Goal: Information Seeking & Learning: Find specific fact

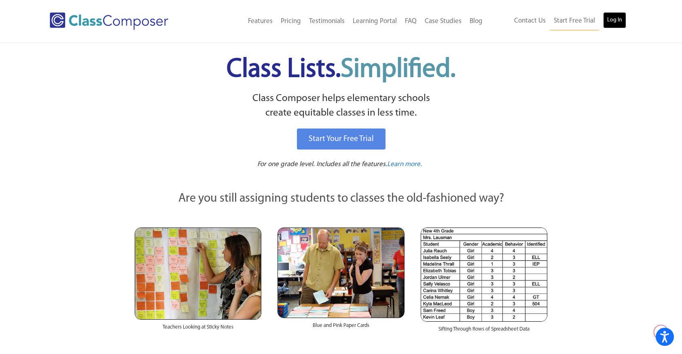
click at [610, 23] on link "Log In" at bounding box center [614, 20] width 23 height 16
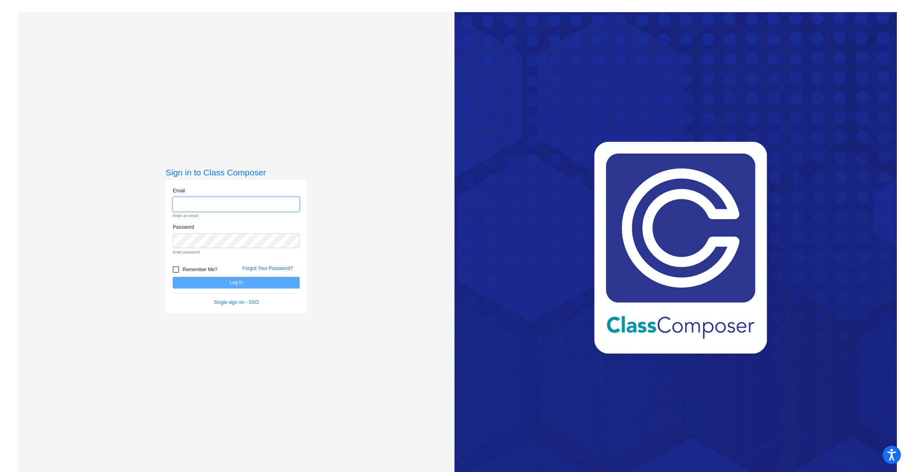
type input "[EMAIL_ADDRESS][DOMAIN_NAME]"
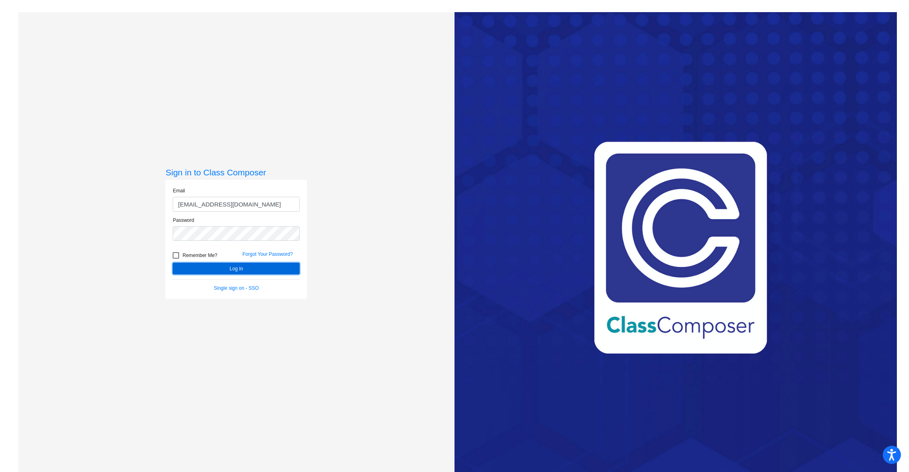
click at [255, 271] on button "Log In" at bounding box center [236, 269] width 127 height 12
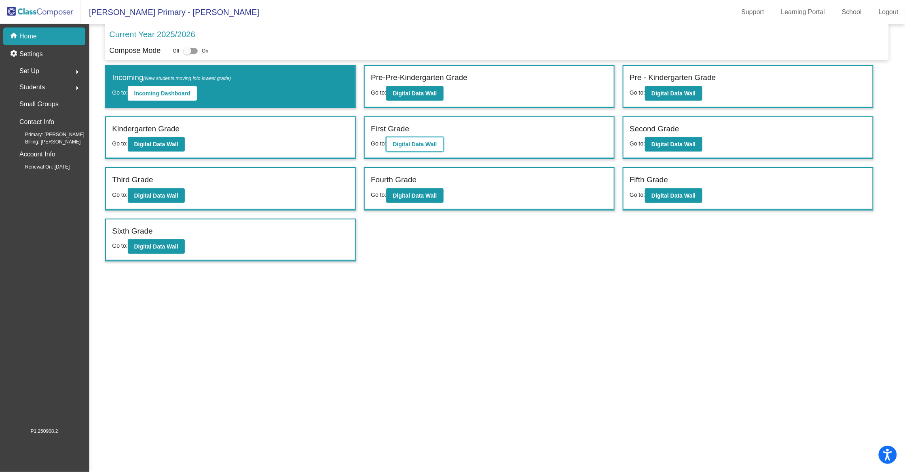
click at [422, 150] on button "Digital Data Wall" at bounding box center [414, 144] width 57 height 15
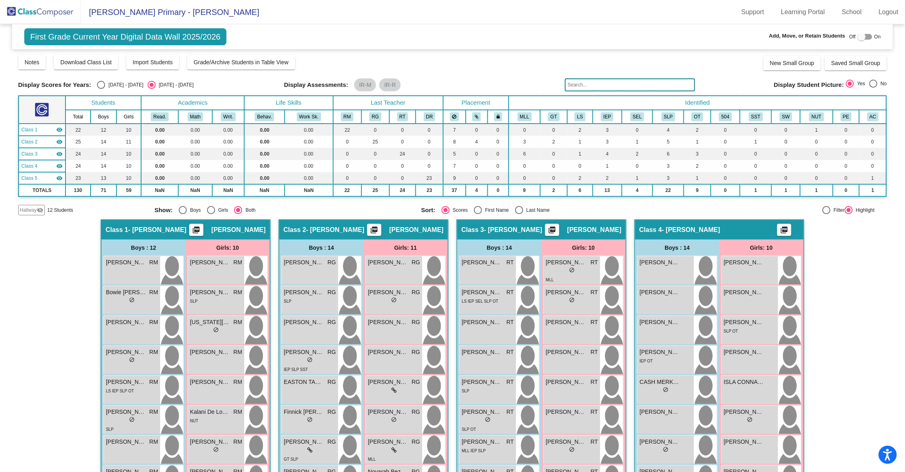
click at [28, 6] on img at bounding box center [40, 12] width 81 height 24
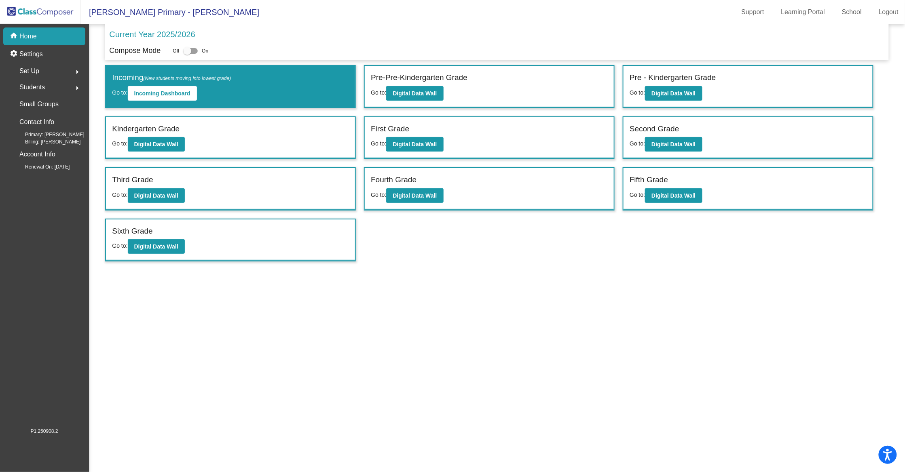
click at [63, 70] on div "Set Up arrow_right" at bounding box center [46, 71] width 77 height 16
click at [35, 139] on p "Classes" at bounding box center [30, 142] width 21 height 10
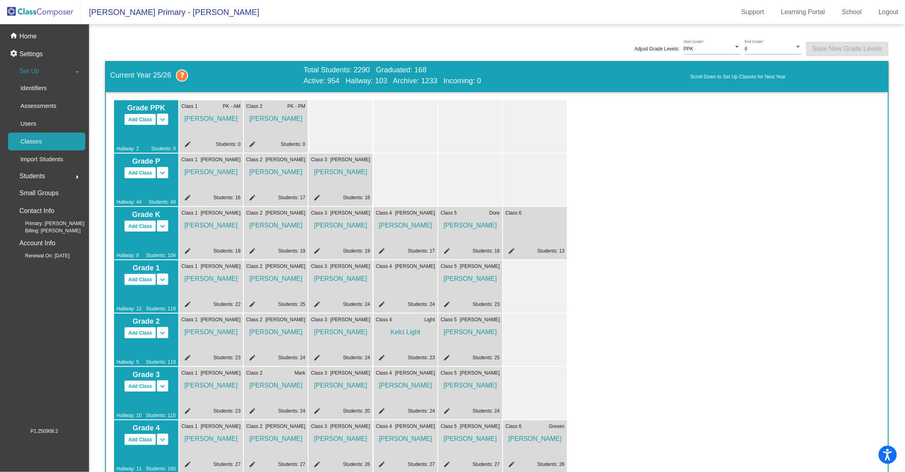
click at [144, 279] on button "Add Class" at bounding box center [140, 280] width 32 height 12
click at [544, 218] on div "Class 6 edit Students: 13" at bounding box center [535, 233] width 64 height 53
click at [32, 37] on p "Home" at bounding box center [27, 37] width 17 height 10
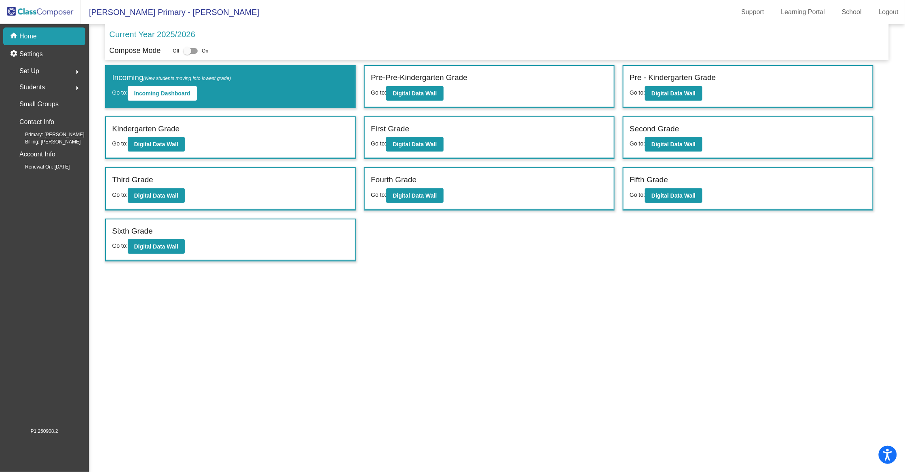
click at [293, 135] on div "Kindergarten Grade" at bounding box center [230, 130] width 237 height 14
click at [159, 128] on label "Kindergarten Grade" at bounding box center [146, 129] width 68 height 12
click at [164, 146] on b "Digital Data Wall" at bounding box center [156, 144] width 44 height 6
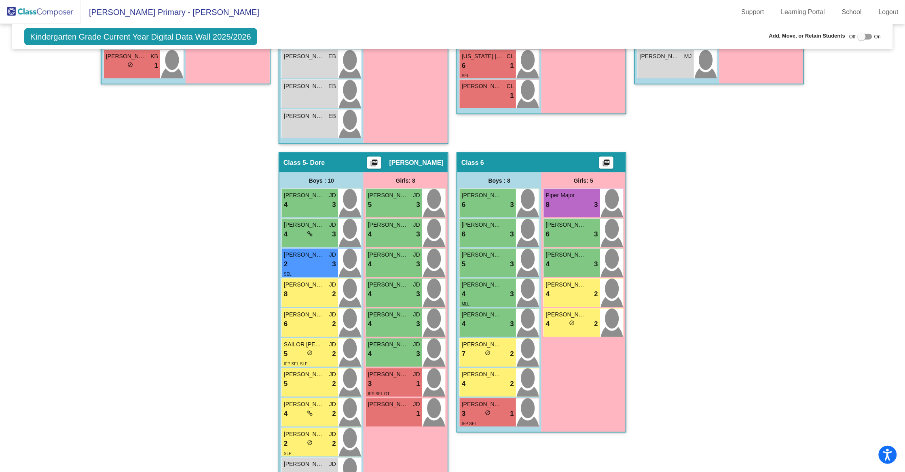
scroll to position [515, 0]
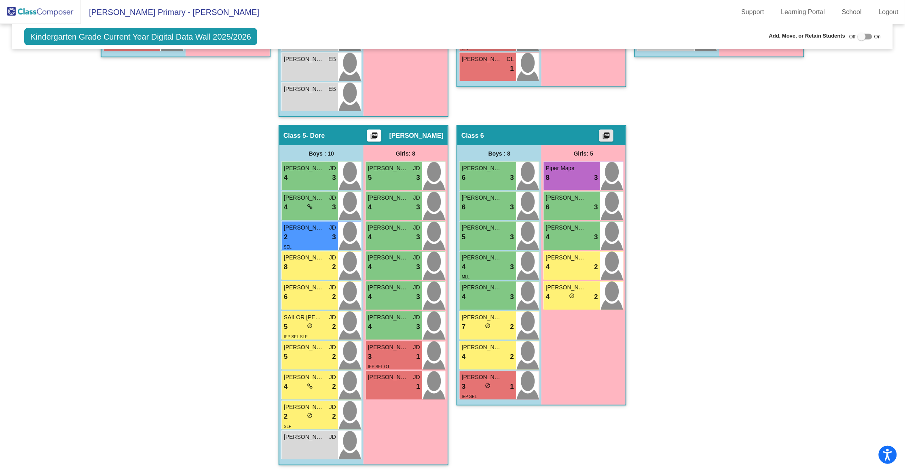
click at [607, 132] on mat-icon "picture_as_pdf" at bounding box center [607, 137] width 10 height 11
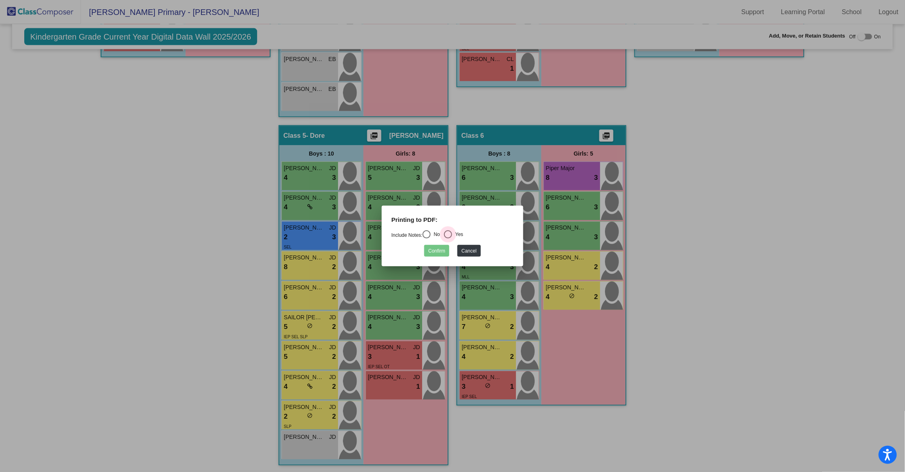
drag, startPoint x: 453, startPoint y: 234, endPoint x: 450, endPoint y: 243, distance: 10.2
click at [452, 234] on div "Select an option" at bounding box center [448, 235] width 8 height 8
click at [448, 239] on input "Yes" at bounding box center [448, 239] width 0 height 0
radio input "true"
click at [434, 250] on button "Confirm" at bounding box center [436, 251] width 25 height 12
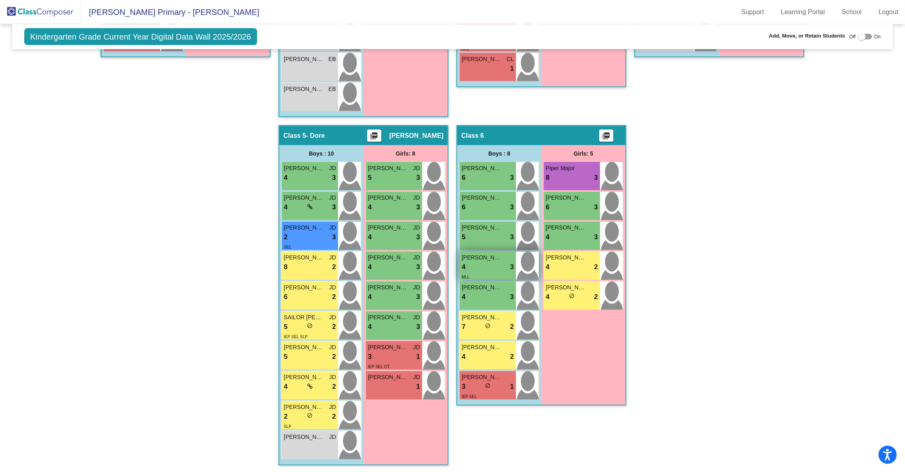
click at [475, 267] on div "4 lock do_not_disturb_alt 3" at bounding box center [488, 267] width 52 height 11
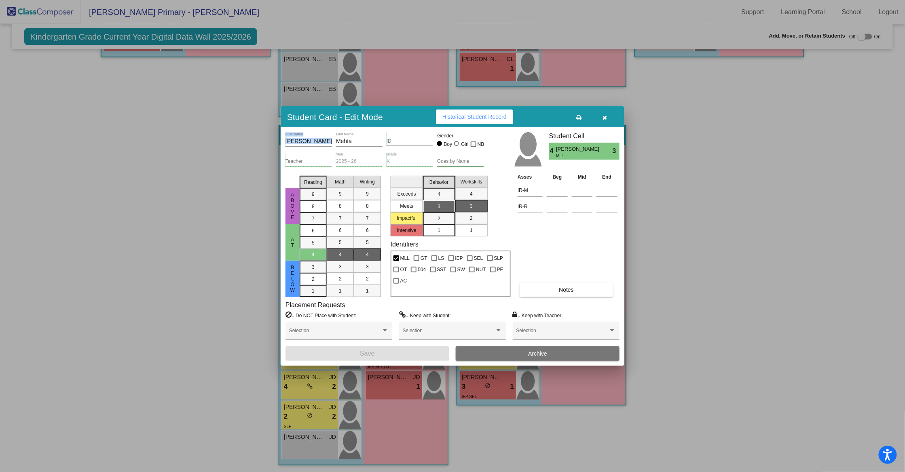
drag, startPoint x: 285, startPoint y: 144, endPoint x: 360, endPoint y: 146, distance: 75.3
click at [360, 146] on div "[PERSON_NAME] First Name [PERSON_NAME] Last Name ID Gender Boy Girl NB Teacher …" at bounding box center [453, 246] width 344 height 238
click at [372, 139] on input "Mehta" at bounding box center [359, 141] width 47 height 6
drag, startPoint x: 366, startPoint y: 141, endPoint x: 281, endPoint y: 142, distance: 84.1
click at [281, 142] on div "[PERSON_NAME] First Name [PERSON_NAME] Last Name ID Gender Boy Girl NB Teacher …" at bounding box center [453, 246] width 344 height 238
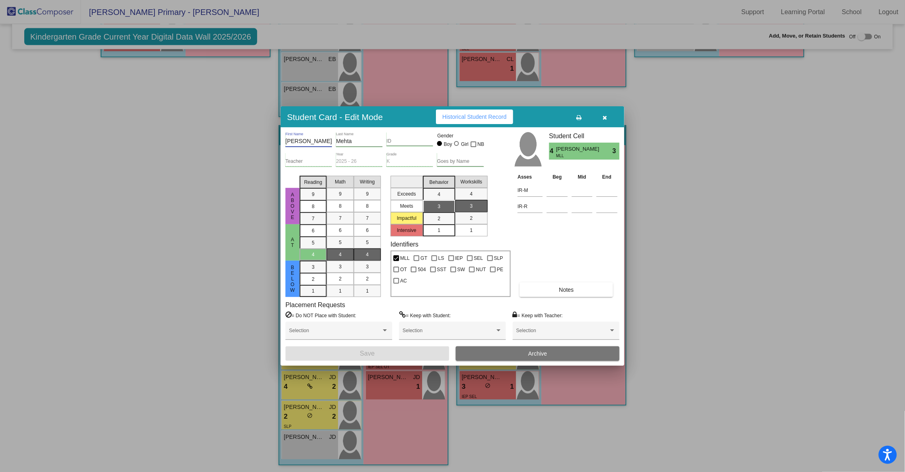
drag, startPoint x: 287, startPoint y: 142, endPoint x: 357, endPoint y: 134, distance: 70.0
click at [357, 133] on div "[PERSON_NAME] First Name [PERSON_NAME] Last Name ID Gender Boy Girl NB" at bounding box center [385, 142] width 199 height 20
click at [675, 108] on div at bounding box center [452, 236] width 905 height 472
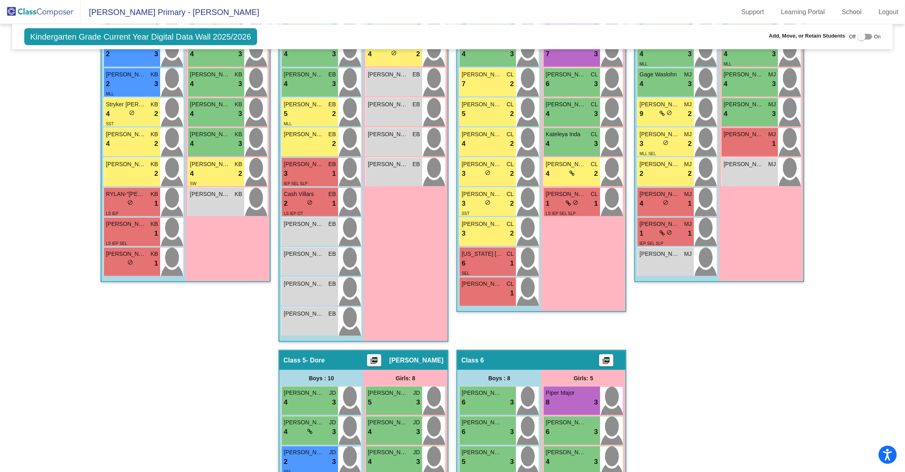
scroll to position [95, 0]
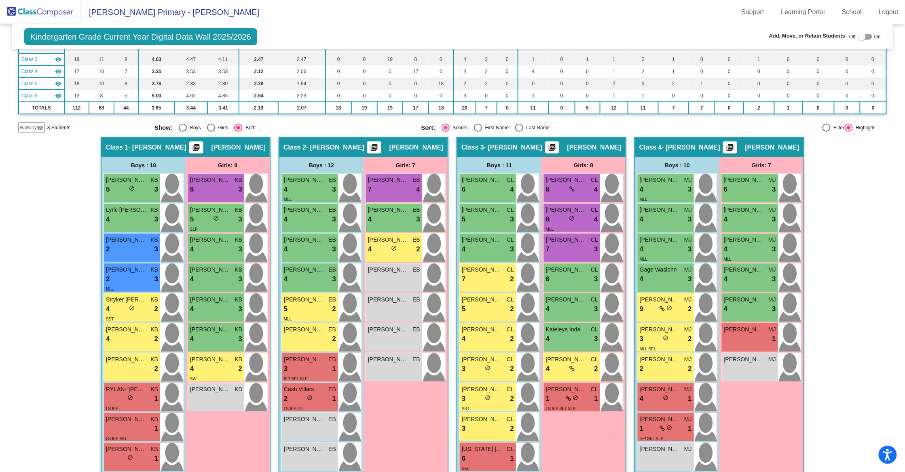
click at [47, 14] on img at bounding box center [40, 12] width 81 height 24
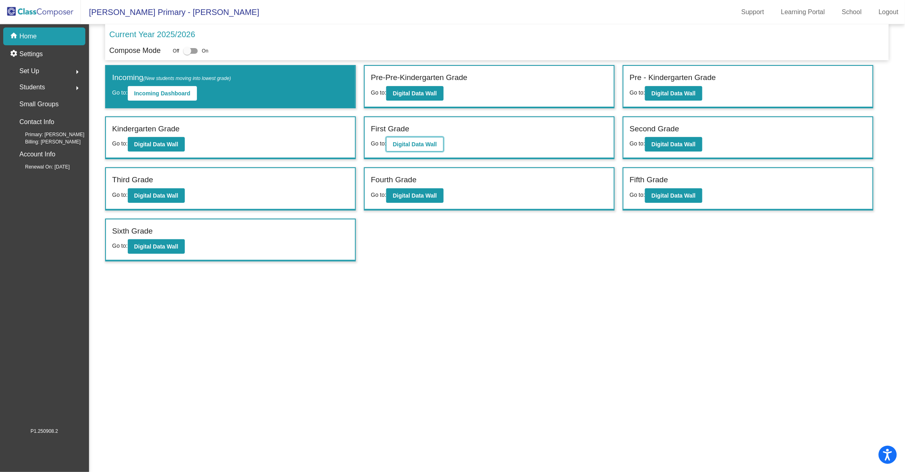
click at [420, 144] on b "Digital Data Wall" at bounding box center [415, 144] width 44 height 6
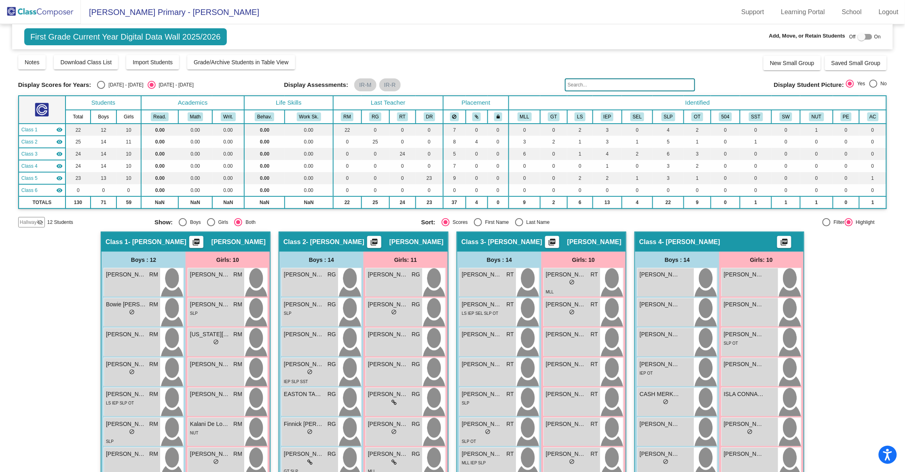
click at [865, 36] on div at bounding box center [865, 37] width 15 height 6
checkbox input "true"
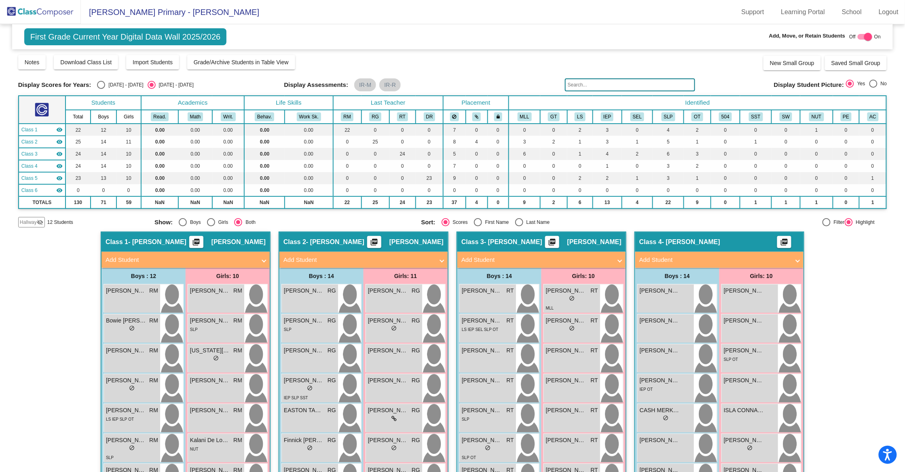
click at [603, 83] on input "text" at bounding box center [630, 84] width 130 height 13
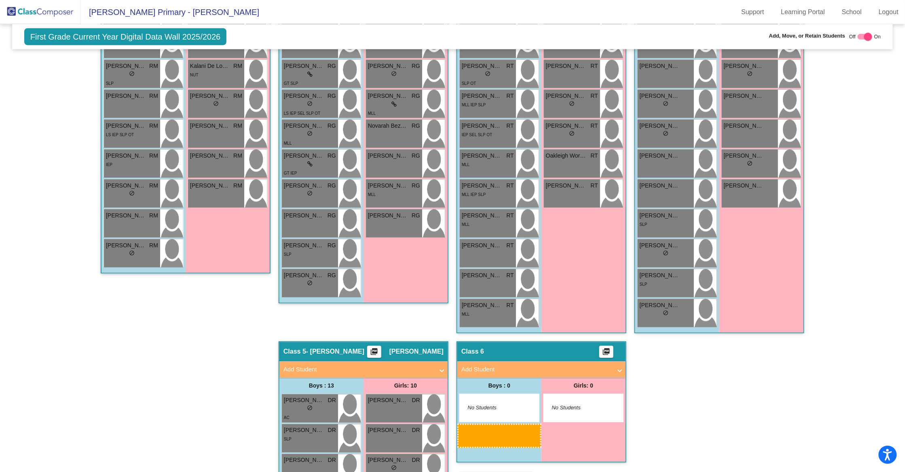
scroll to position [390, 0]
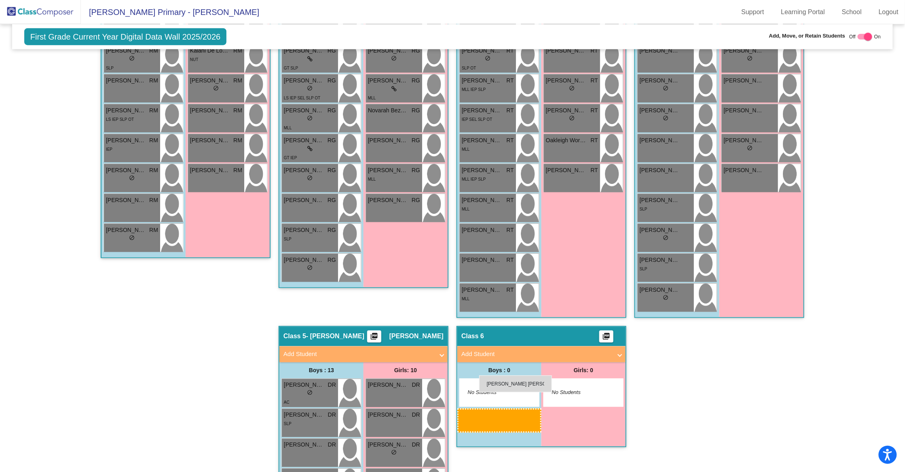
drag, startPoint x: 314, startPoint y: 137, endPoint x: 479, endPoint y: 376, distance: 290.1
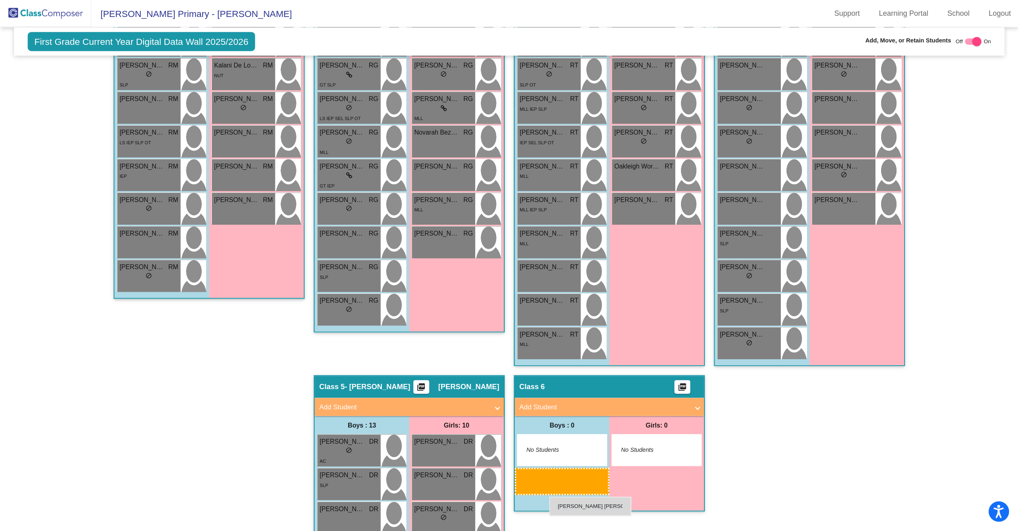
scroll to position [391, 0]
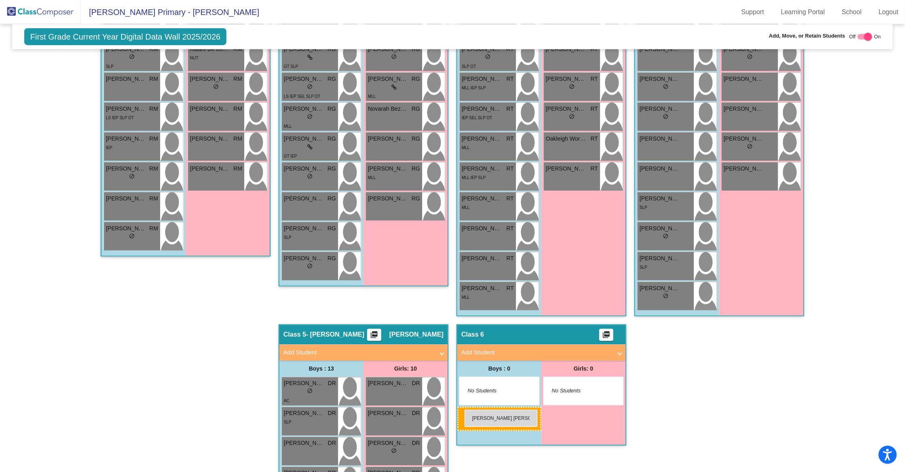
drag, startPoint x: 316, startPoint y: 219, endPoint x: 464, endPoint y: 410, distance: 241.8
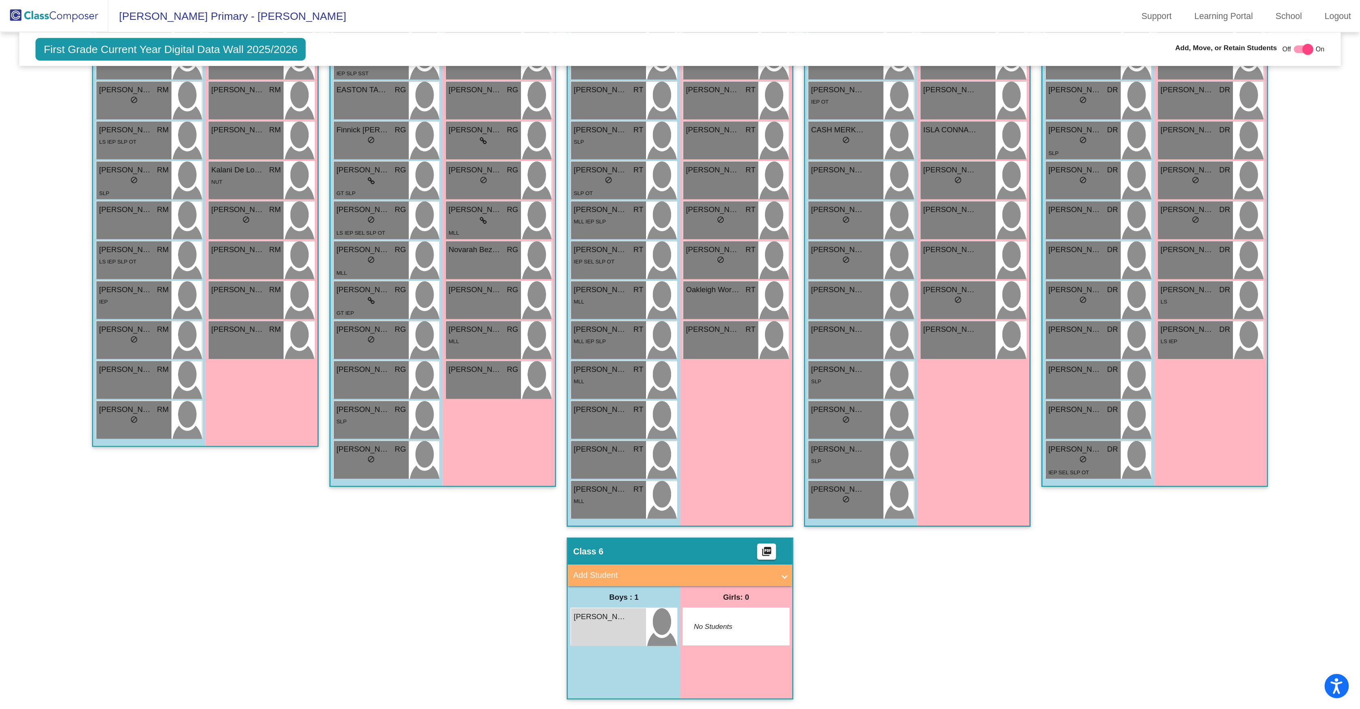
scroll to position [9, 0]
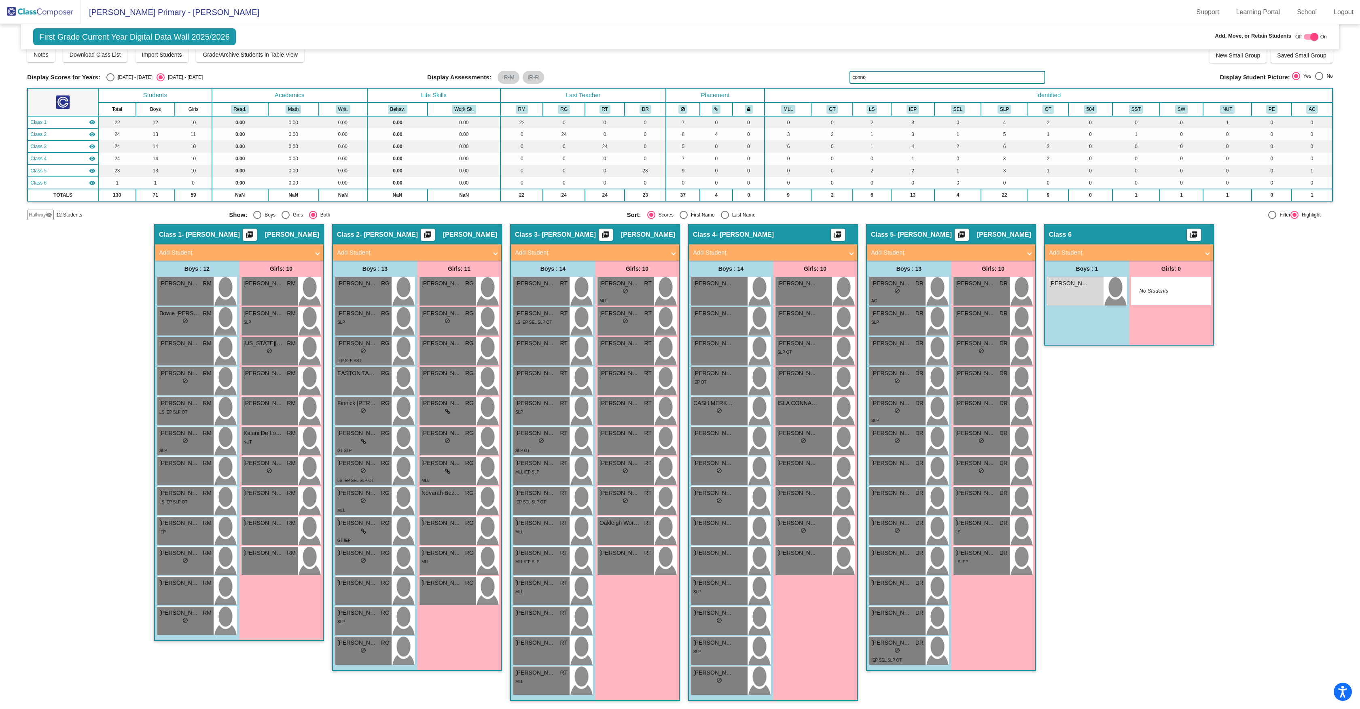
click at [897, 74] on input "conno" at bounding box center [947, 77] width 196 height 13
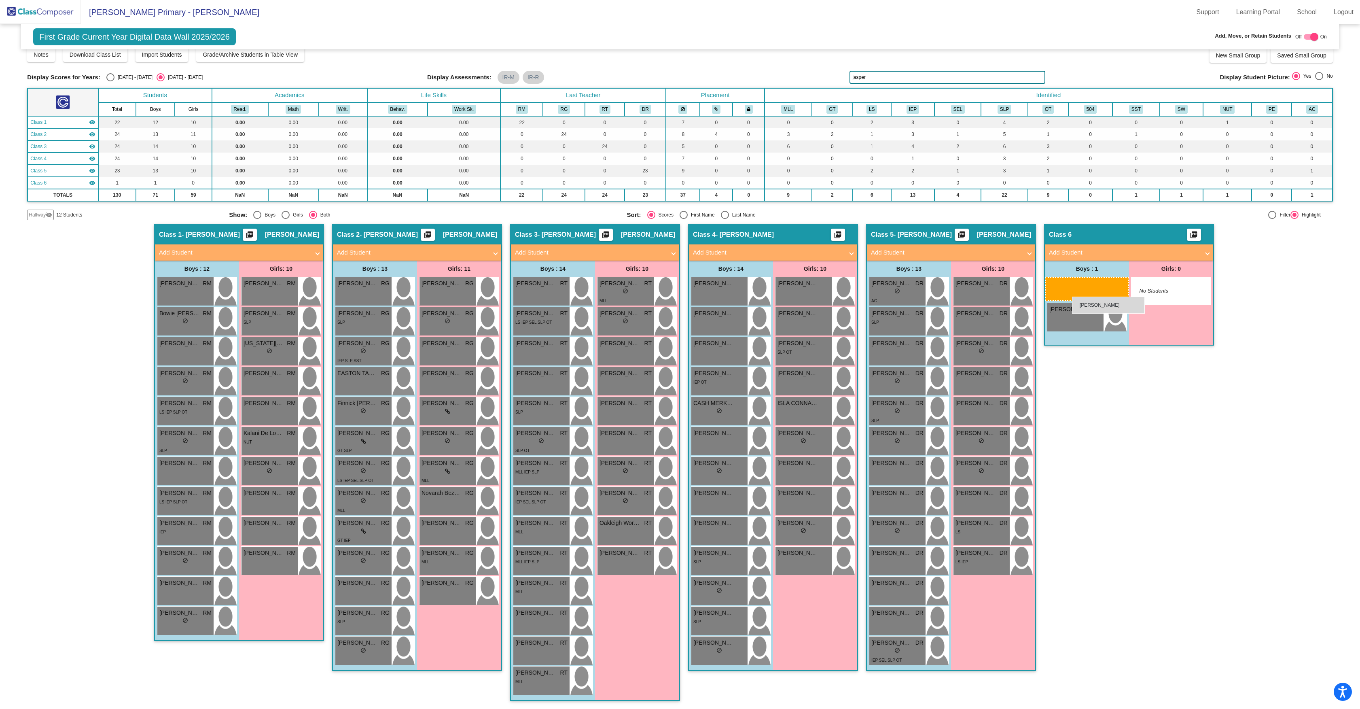
drag, startPoint x: 722, startPoint y: 501, endPoint x: 1072, endPoint y: 296, distance: 404.7
click at [883, 72] on input "jasper" at bounding box center [947, 77] width 196 height 13
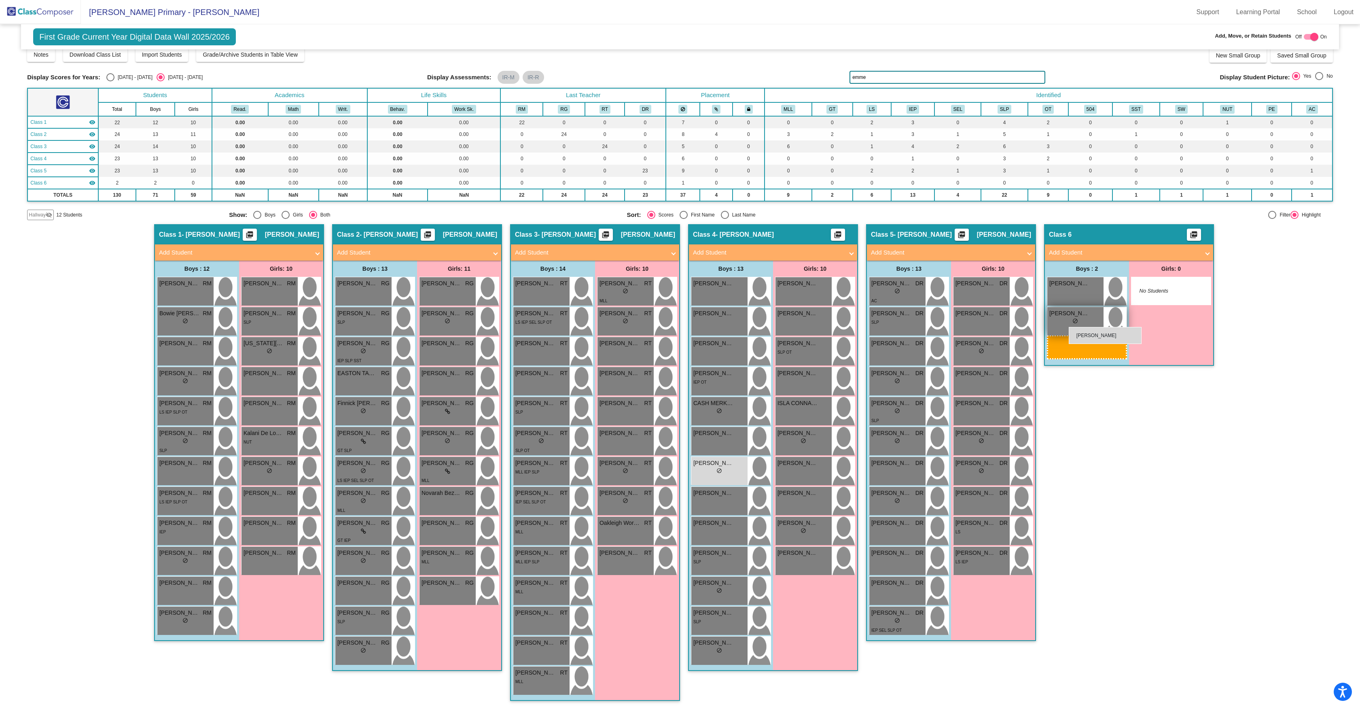
drag, startPoint x: 901, startPoint y: 476, endPoint x: 1068, endPoint y: 327, distance: 224.0
click at [884, 74] on input "emme" at bounding box center [947, 77] width 196 height 13
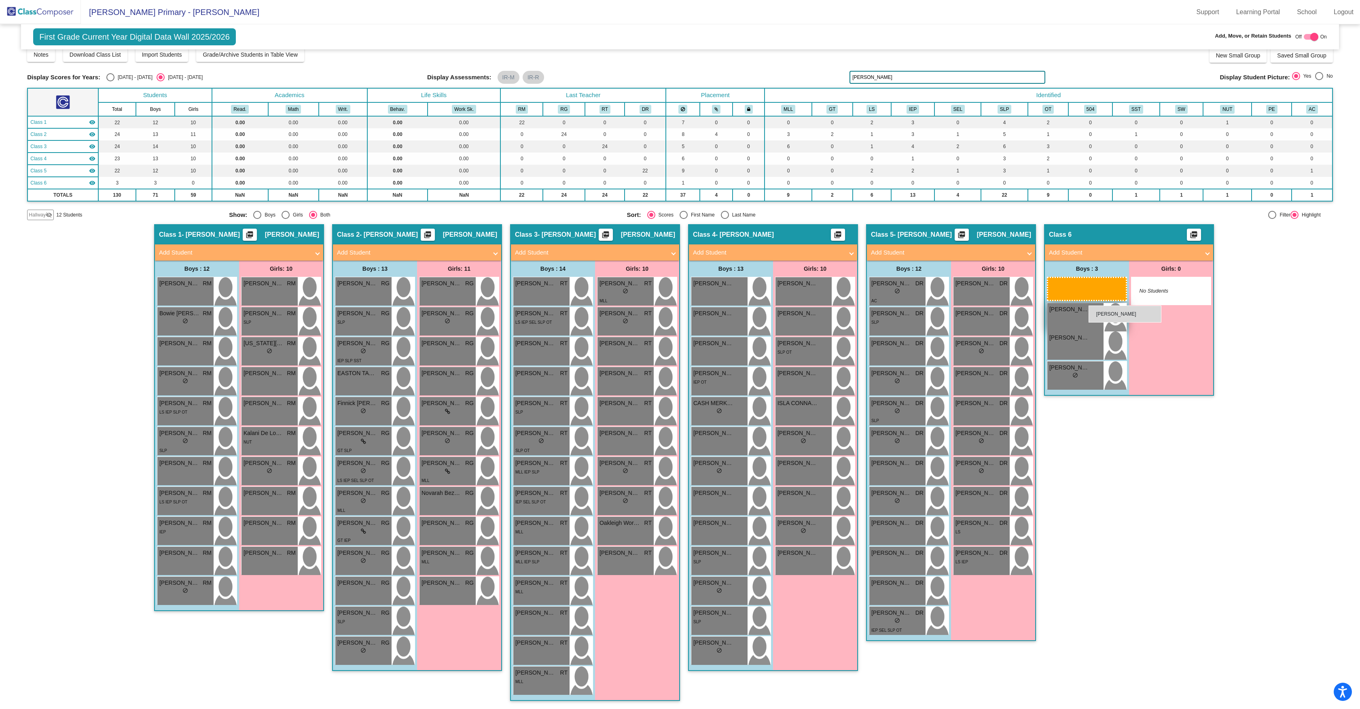
drag, startPoint x: 177, startPoint y: 559, endPoint x: 1088, endPoint y: 305, distance: 945.8
click at [909, 71] on input "[PERSON_NAME]" at bounding box center [947, 77] width 196 height 13
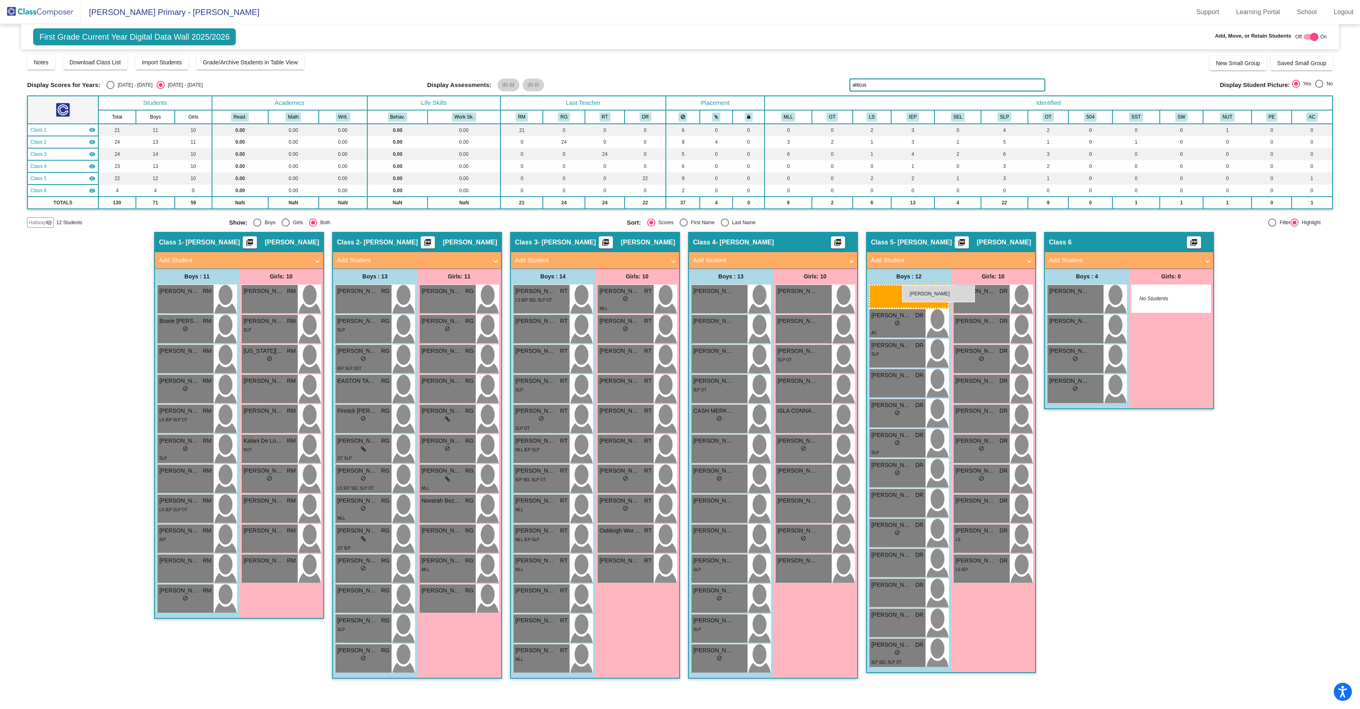
scroll to position [0, 0]
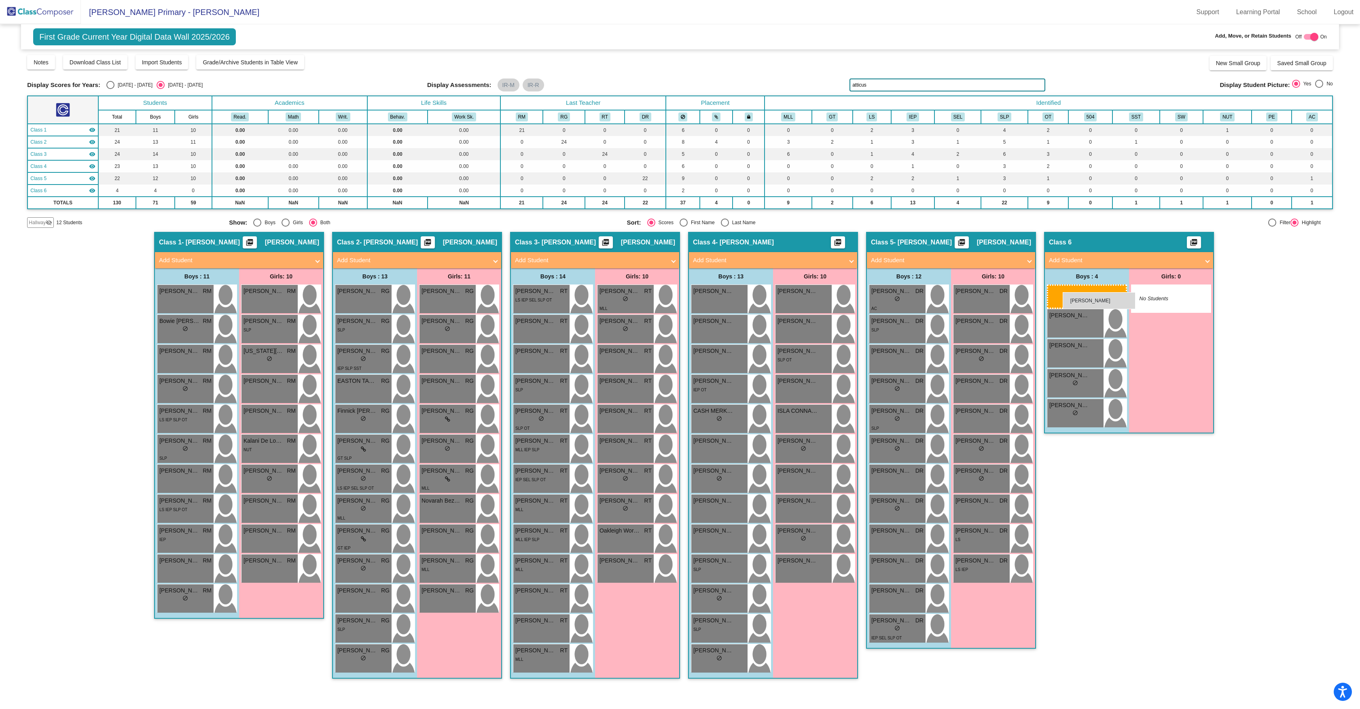
drag, startPoint x: 537, startPoint y: 291, endPoint x: 1062, endPoint y: 292, distance: 524.9
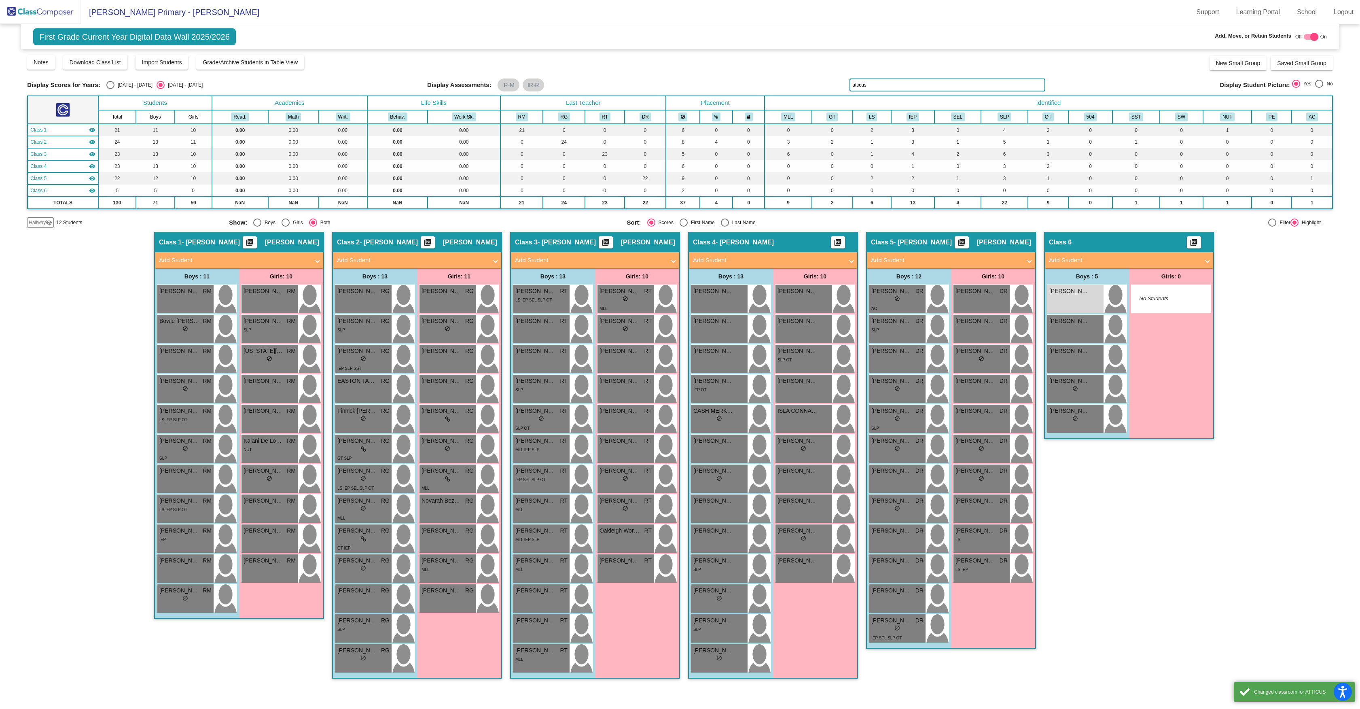
click at [886, 95] on div "Display Scores for Years: [DATE] - [DATE] [DATE] - [DATE] Grade/Archive Student…" at bounding box center [679, 140] width 1305 height 173
click at [888, 82] on input "atticus" at bounding box center [947, 84] width 196 height 13
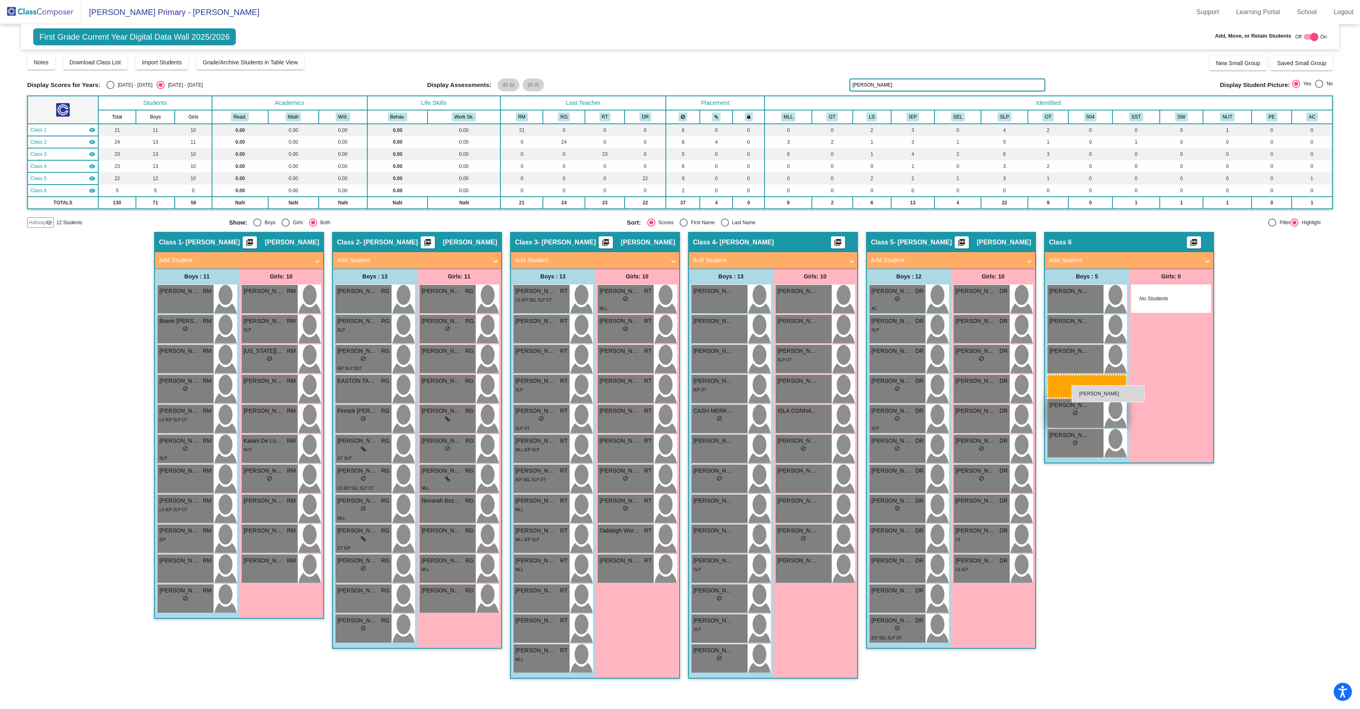
drag, startPoint x: 359, startPoint y: 631, endPoint x: 1071, endPoint y: 383, distance: 753.7
click at [909, 87] on input "[PERSON_NAME]" at bounding box center [947, 84] width 196 height 13
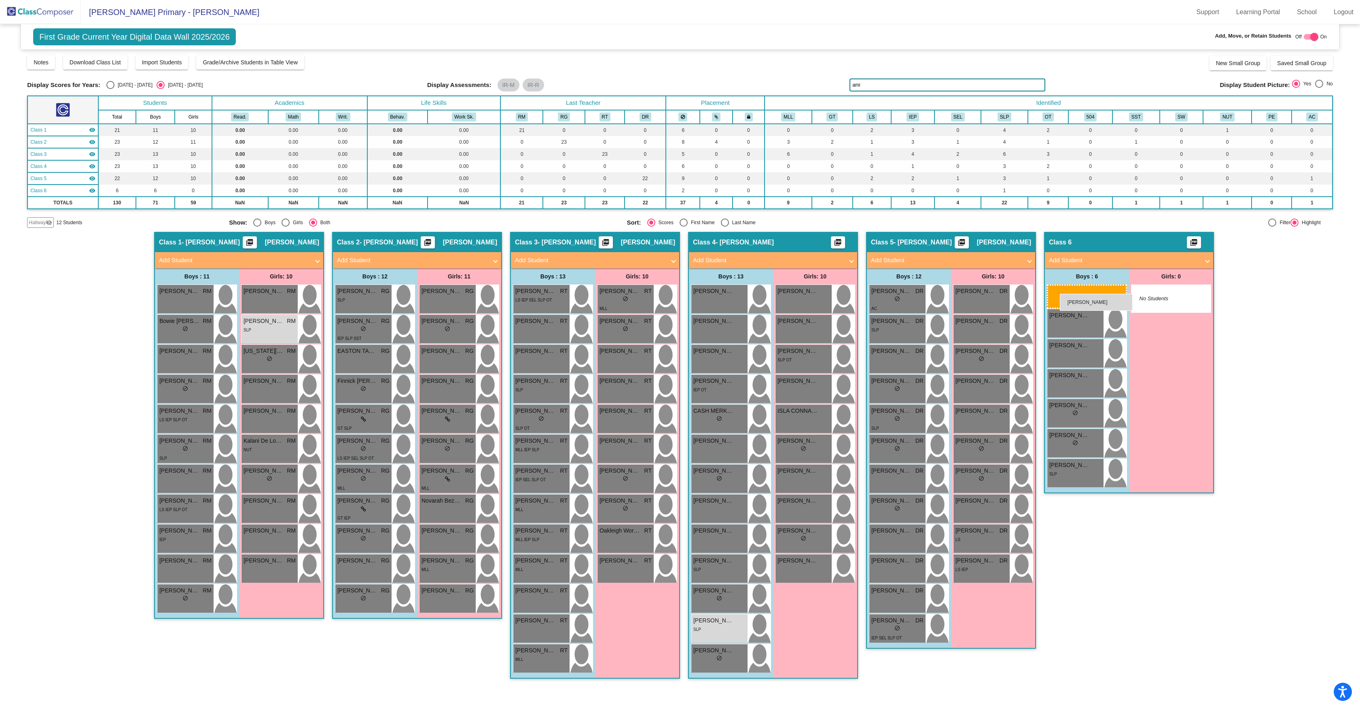
drag, startPoint x: 361, startPoint y: 303, endPoint x: 1059, endPoint y: 294, distance: 698.1
click at [883, 83] on input "ami" at bounding box center [947, 84] width 196 height 13
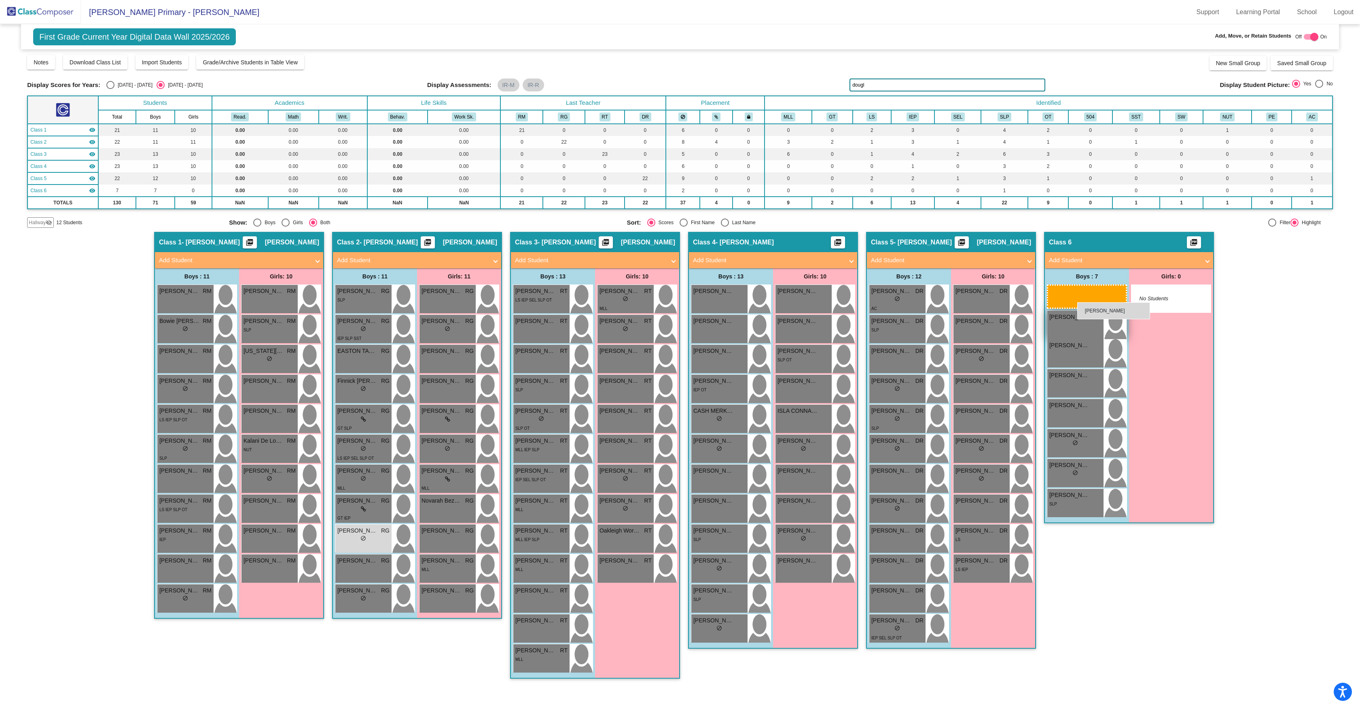
drag, startPoint x: 725, startPoint y: 449, endPoint x: 1077, endPoint y: 302, distance: 381.0
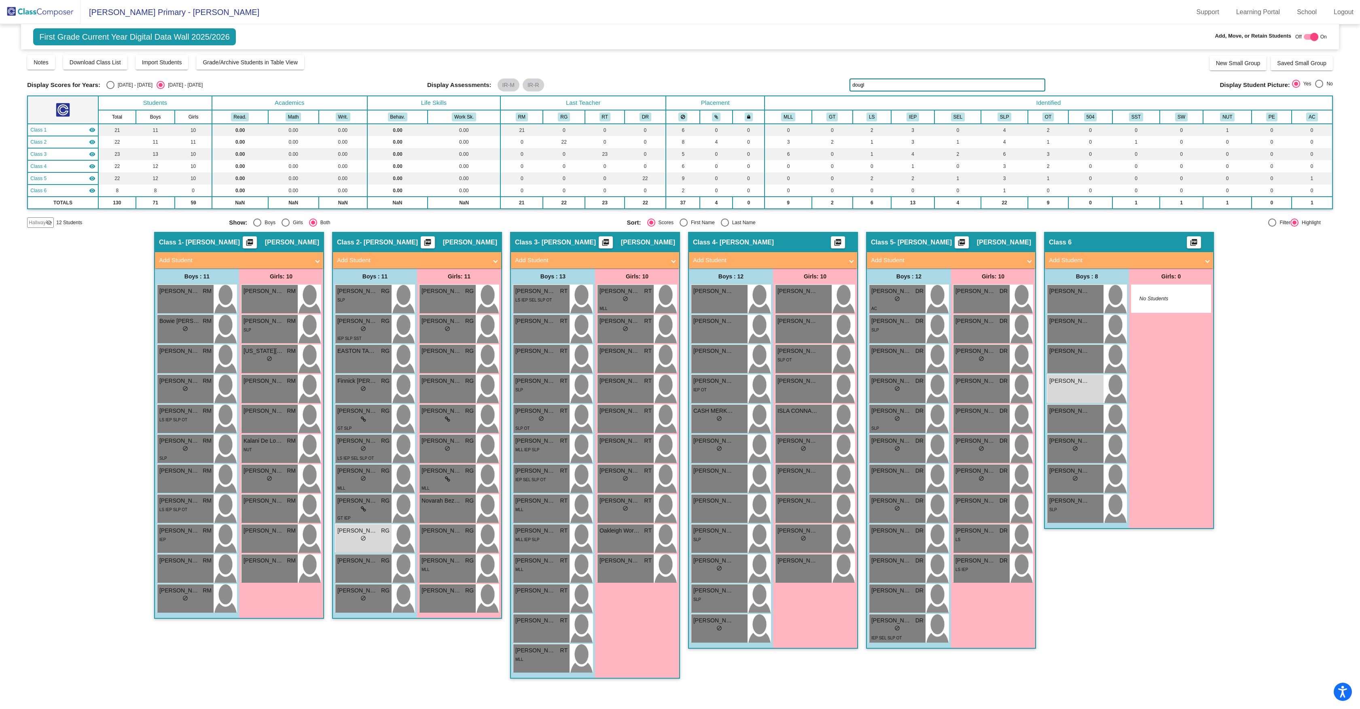
click at [872, 85] on input "dougl" at bounding box center [947, 84] width 196 height 13
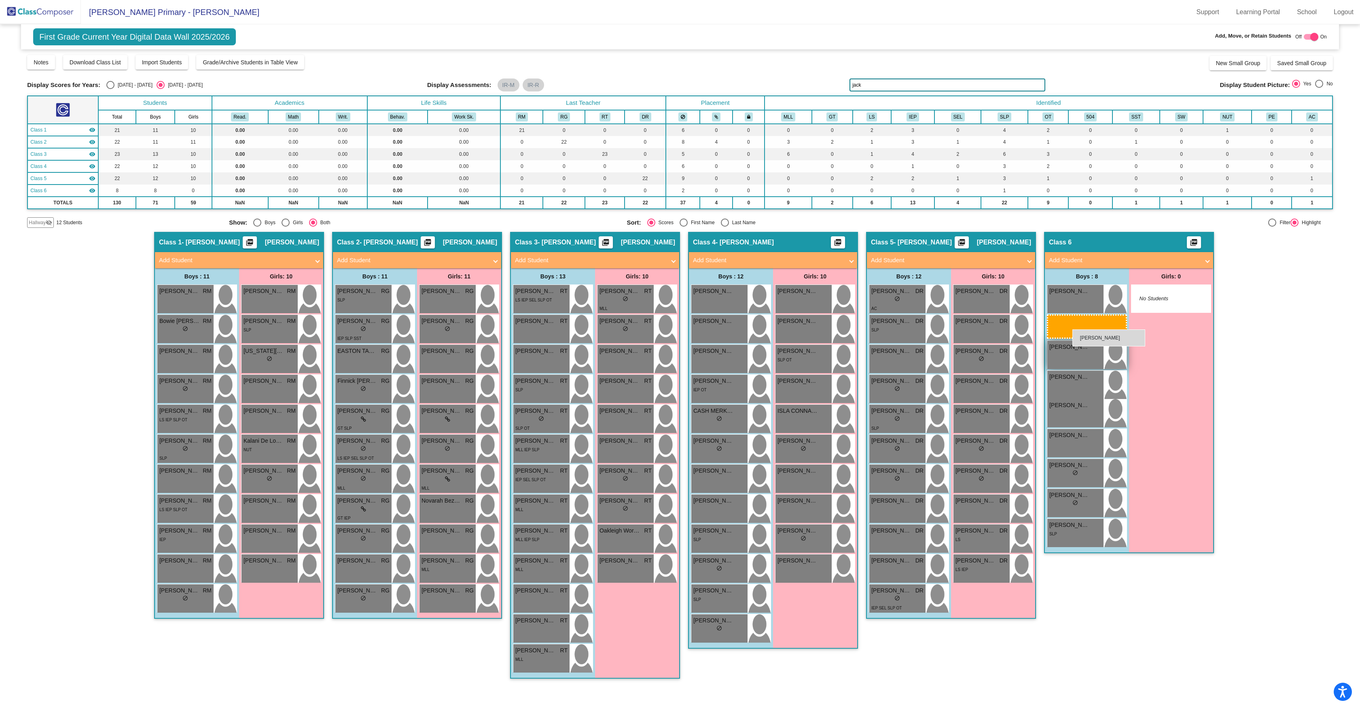
drag, startPoint x: 897, startPoint y: 478, endPoint x: 1072, endPoint y: 329, distance: 230.1
click at [889, 84] on input "jack" at bounding box center [947, 84] width 196 height 13
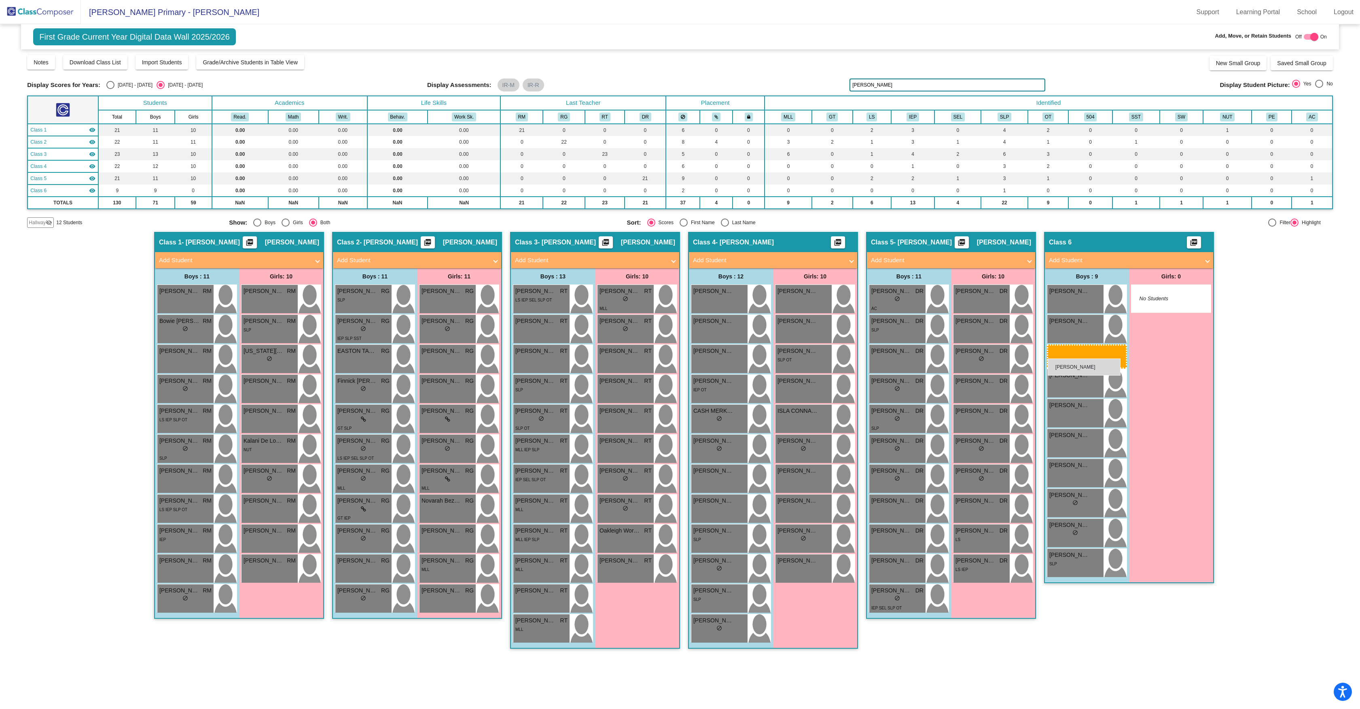
drag, startPoint x: 528, startPoint y: 598, endPoint x: 1047, endPoint y: 358, distance: 572.2
click at [898, 86] on input "[PERSON_NAME]" at bounding box center [947, 84] width 196 height 13
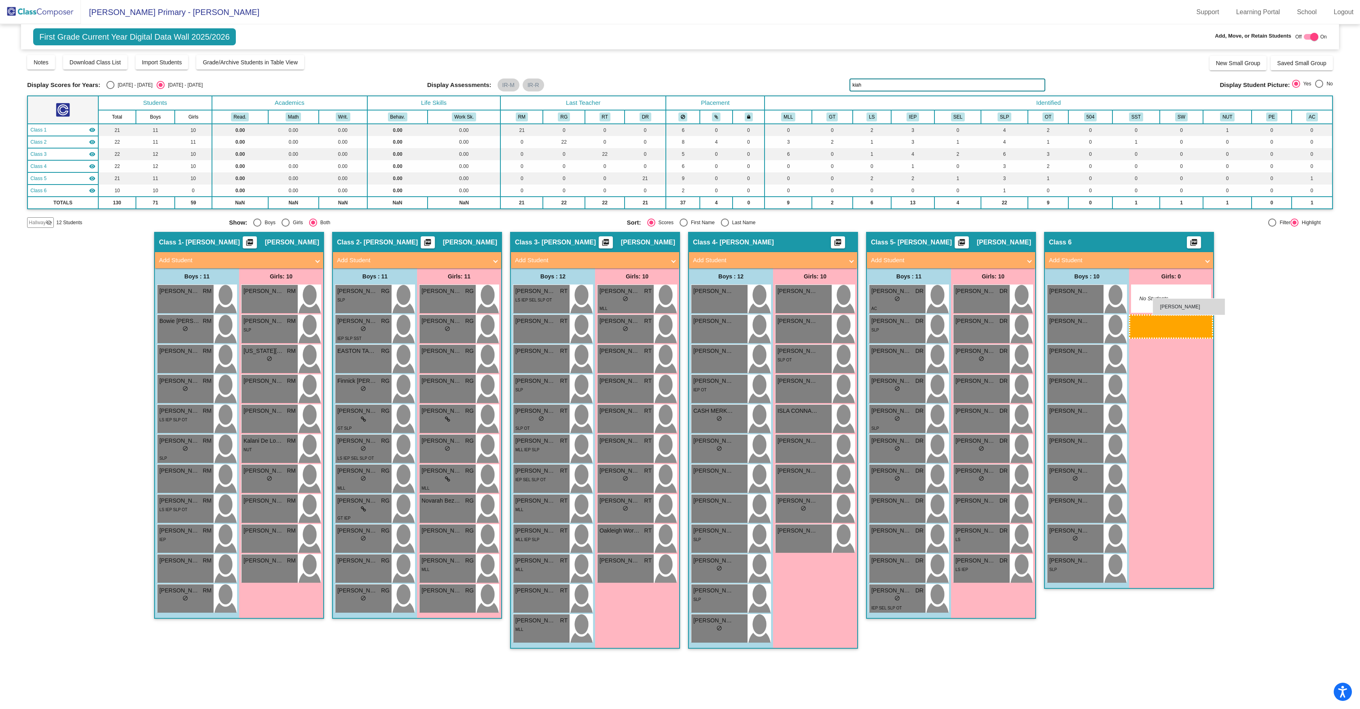
drag, startPoint x: 787, startPoint y: 451, endPoint x: 1152, endPoint y: 298, distance: 396.4
click at [888, 91] on input "kiah" at bounding box center [947, 84] width 196 height 13
drag, startPoint x: 630, startPoint y: 514, endPoint x: 1149, endPoint y: 301, distance: 560.4
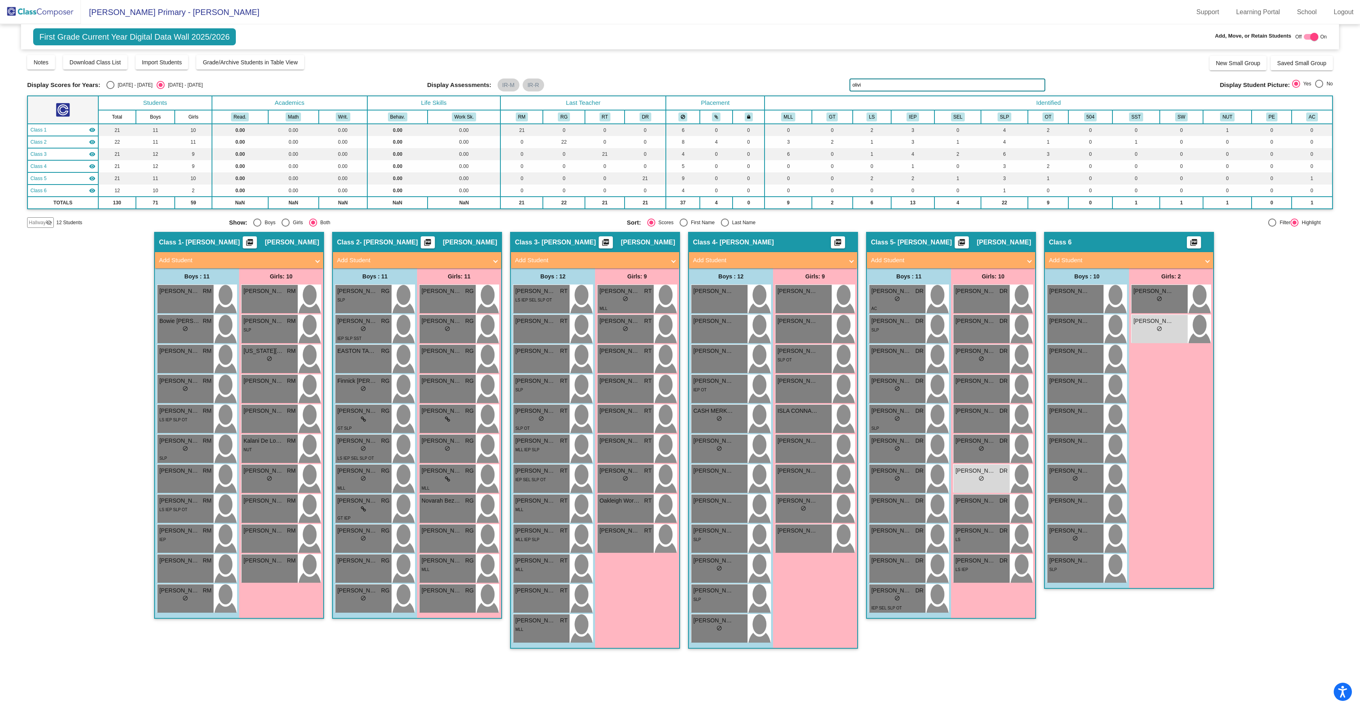
click at [879, 87] on input "olivi" at bounding box center [947, 84] width 196 height 13
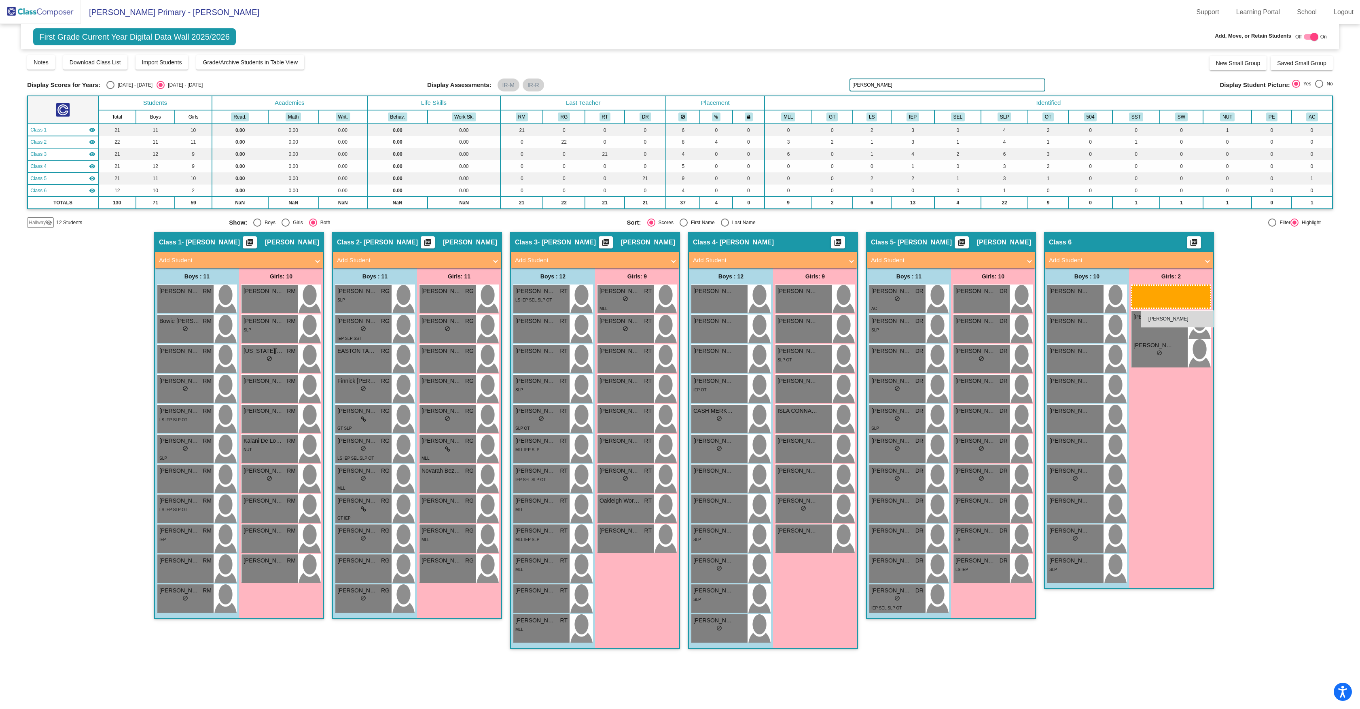
drag, startPoint x: 453, startPoint y: 418, endPoint x: 1140, endPoint y: 310, distance: 695.5
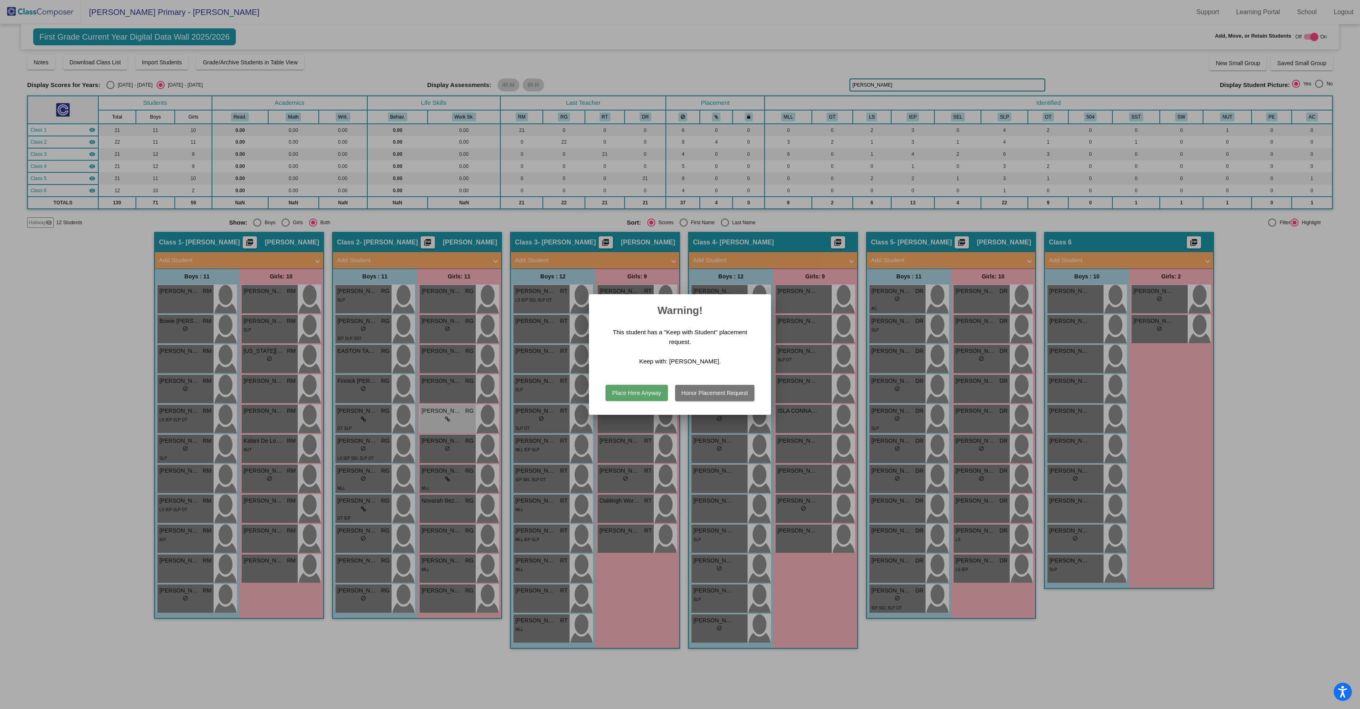
click at [625, 397] on button "Place Here Anyway" at bounding box center [636, 393] width 62 height 16
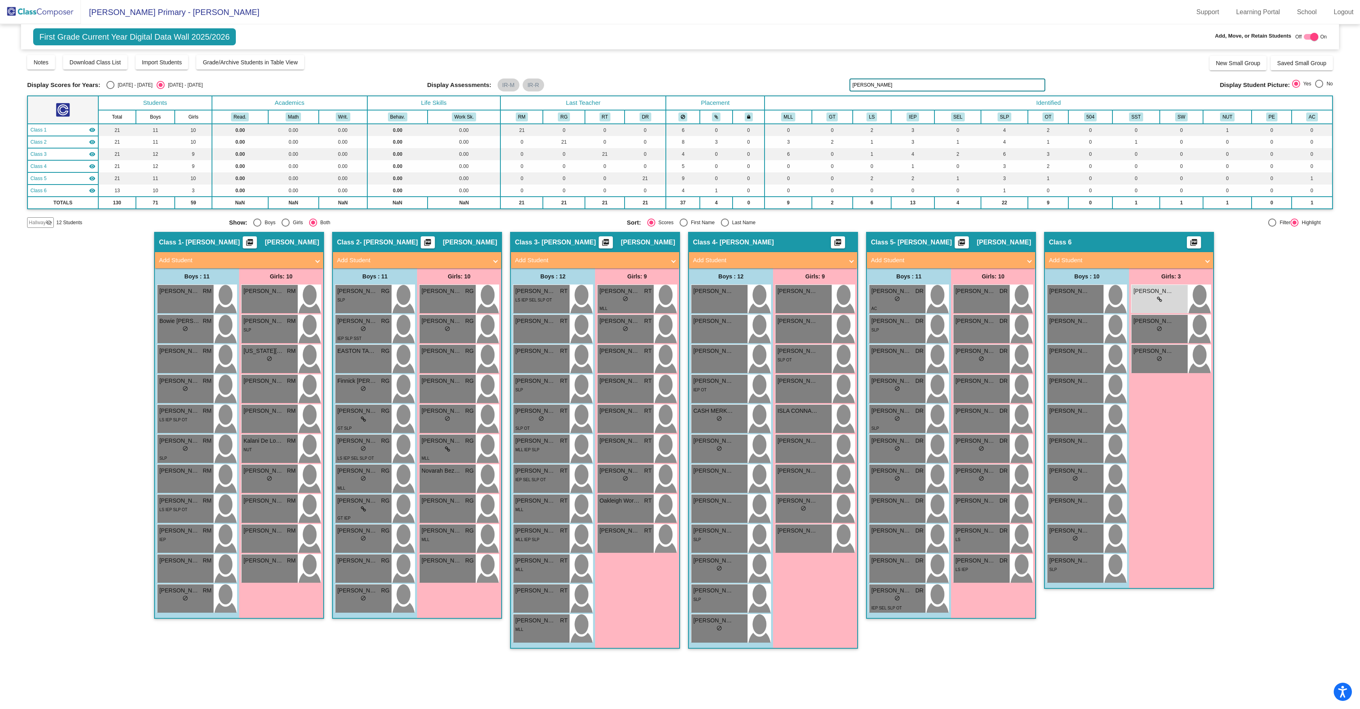
click at [865, 94] on div "Display Scores for Years: [DATE] - [DATE] [DATE] - [DATE] Grade/Archive Student…" at bounding box center [679, 140] width 1305 height 173
click at [878, 82] on input "[PERSON_NAME]" at bounding box center [947, 84] width 196 height 13
drag, startPoint x: 433, startPoint y: 384, endPoint x: 1146, endPoint y: 296, distance: 718.4
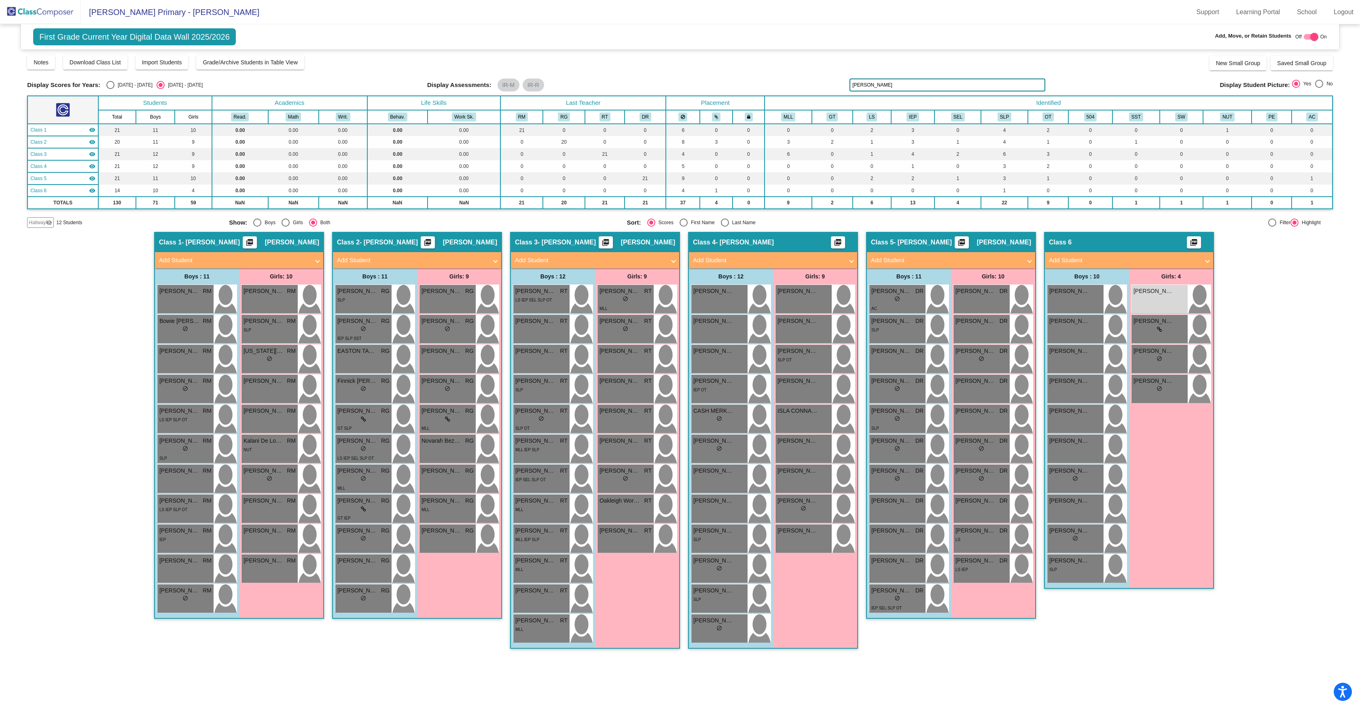
click at [909, 82] on input "[PERSON_NAME]" at bounding box center [947, 84] width 196 height 13
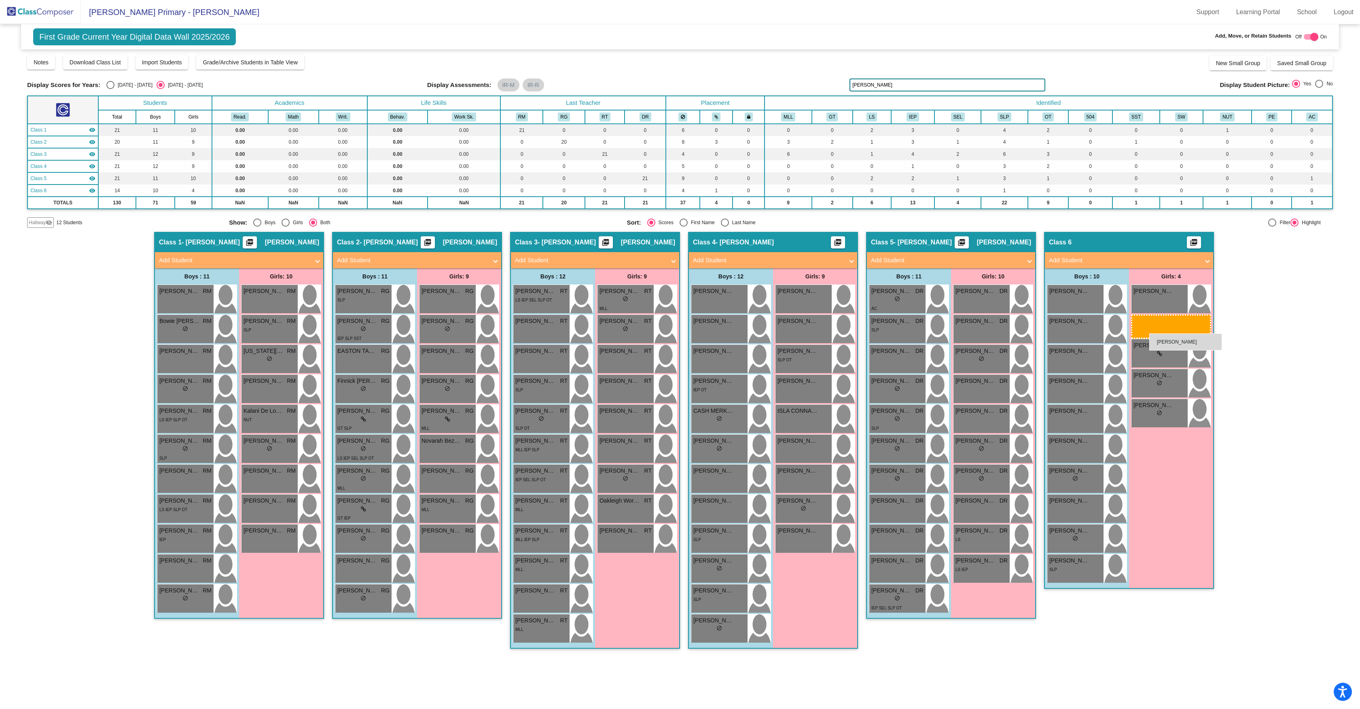
drag, startPoint x: 277, startPoint y: 417, endPoint x: 1149, endPoint y: 333, distance: 876.3
click at [879, 84] on input "[PERSON_NAME]" at bounding box center [947, 84] width 196 height 13
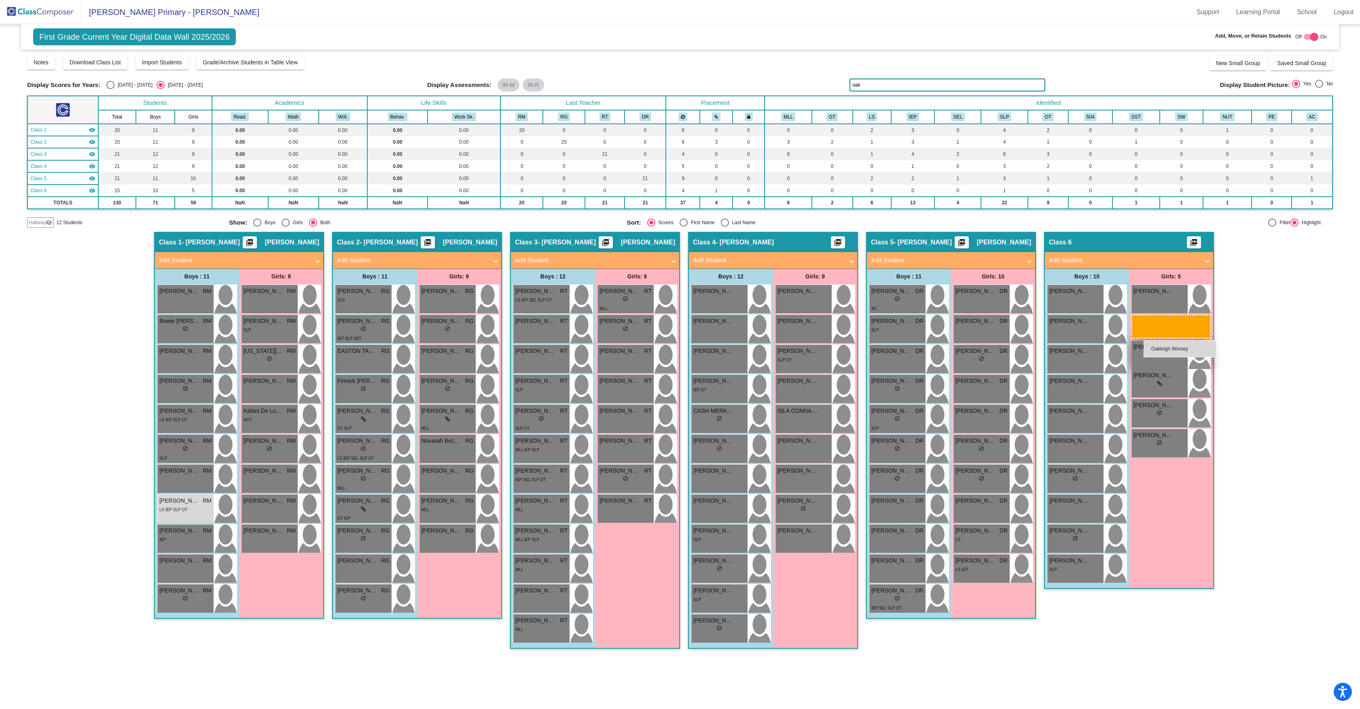
drag, startPoint x: 626, startPoint y: 512, endPoint x: 1143, endPoint y: 340, distance: 544.7
click at [893, 87] on input "oak" at bounding box center [947, 84] width 196 height 13
click at [892, 87] on input "oak" at bounding box center [947, 84] width 196 height 13
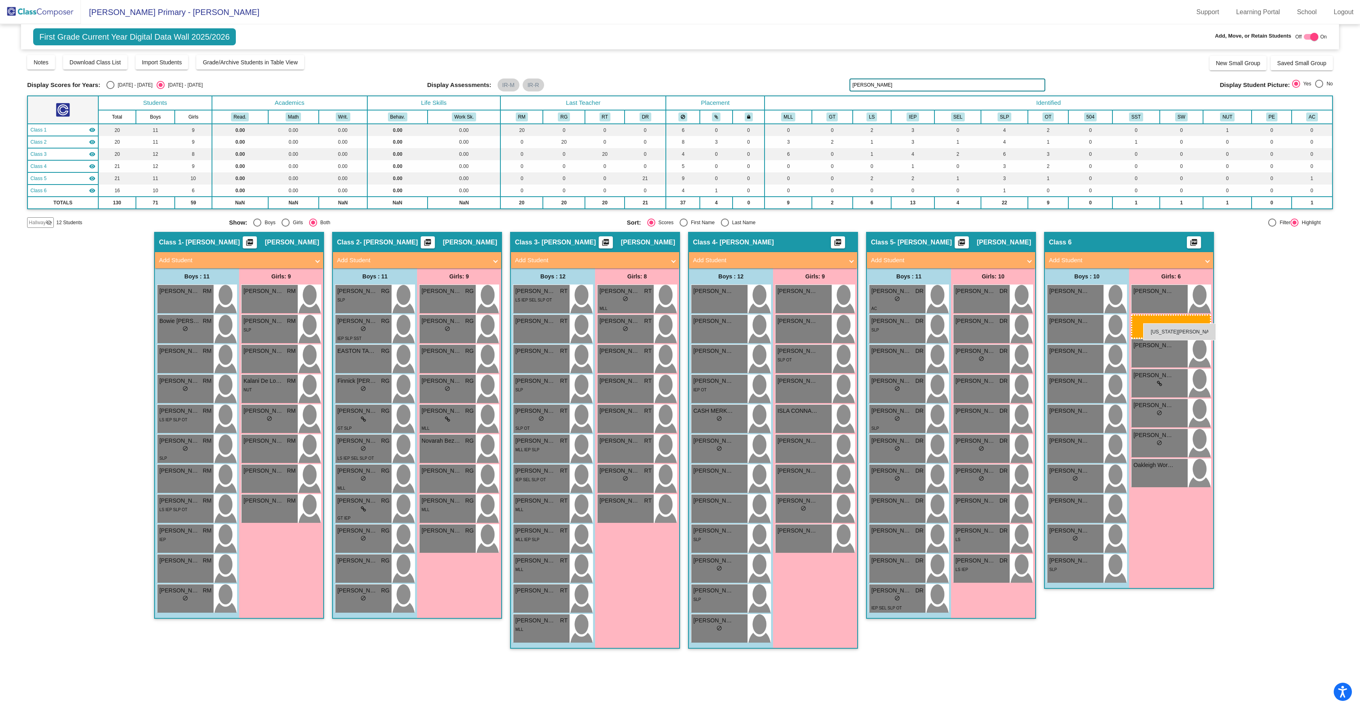
drag, startPoint x: 274, startPoint y: 360, endPoint x: 1142, endPoint y: 323, distance: 869.1
click at [909, 84] on input "[PERSON_NAME]" at bounding box center [947, 84] width 196 height 13
type input "nov"
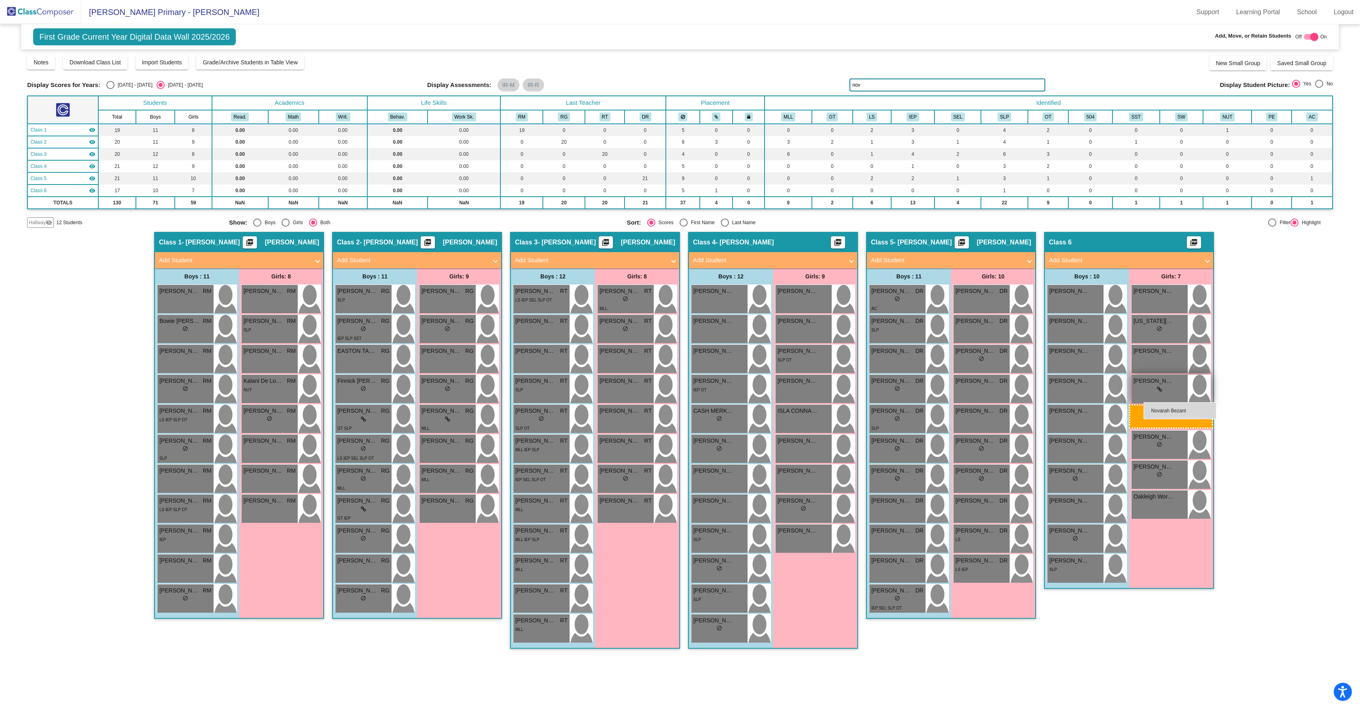
drag, startPoint x: 450, startPoint y: 448, endPoint x: 1147, endPoint y: 402, distance: 698.7
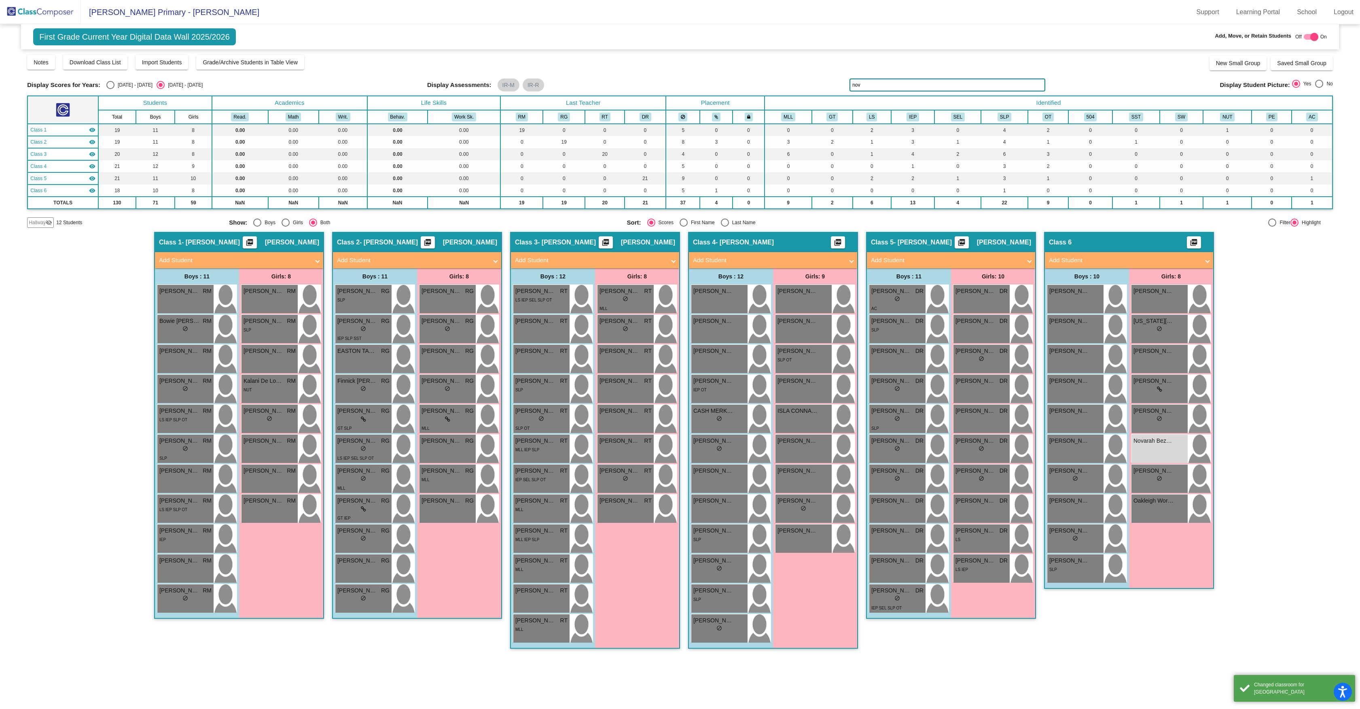
click at [121, 87] on div "[DATE] - [DATE]" at bounding box center [133, 84] width 38 height 7
click at [110, 89] on input "[DATE] - [DATE]" at bounding box center [110, 89] width 0 height 0
radio input "true"
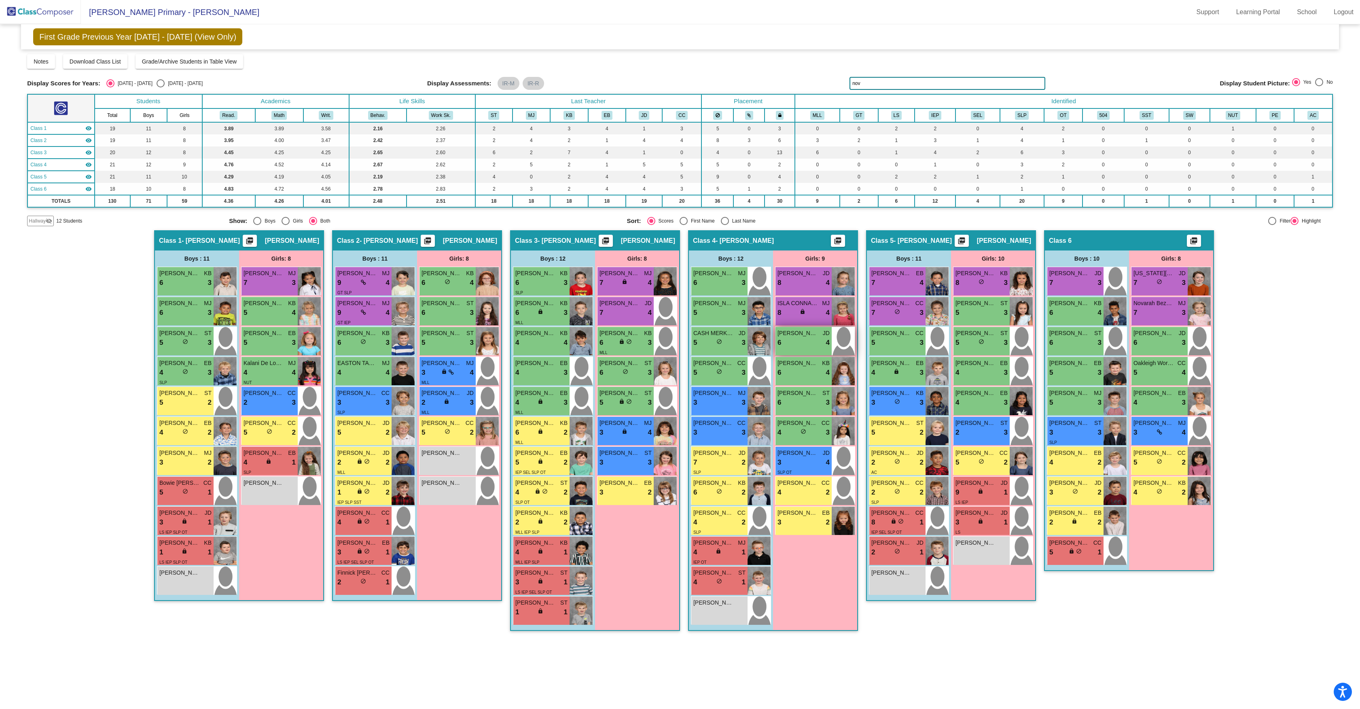
scroll to position [1, 0]
